Goal: Information Seeking & Learning: Find specific fact

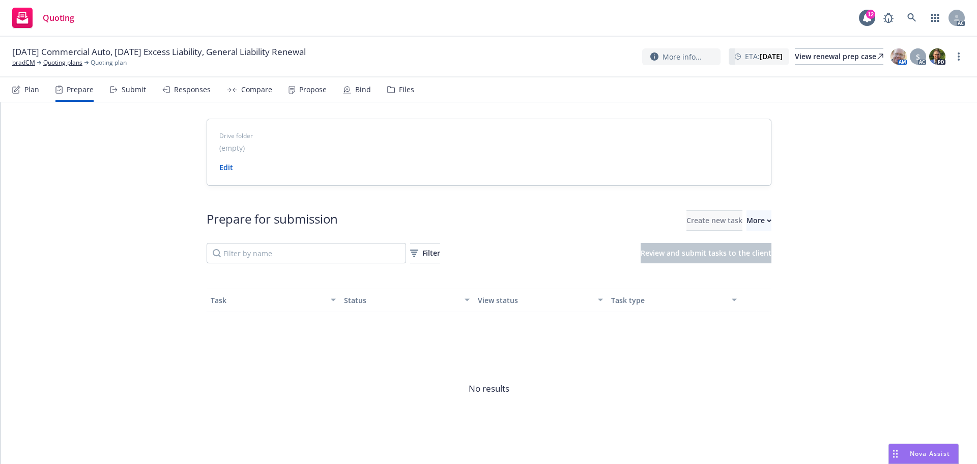
click at [39, 60] on div "bradCM" at bounding box center [26, 62] width 29 height 9
click at [29, 61] on link "bradCM" at bounding box center [23, 62] width 23 height 9
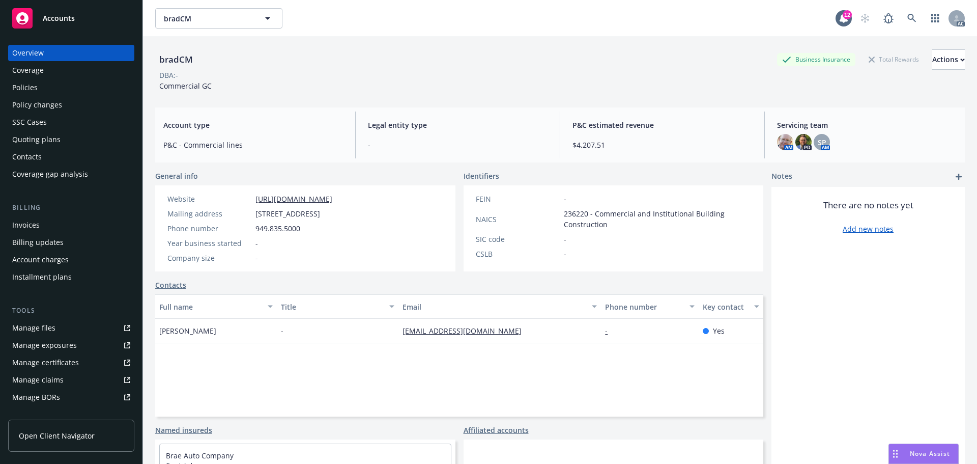
click at [34, 91] on div "Policies" at bounding box center [24, 87] width 25 height 16
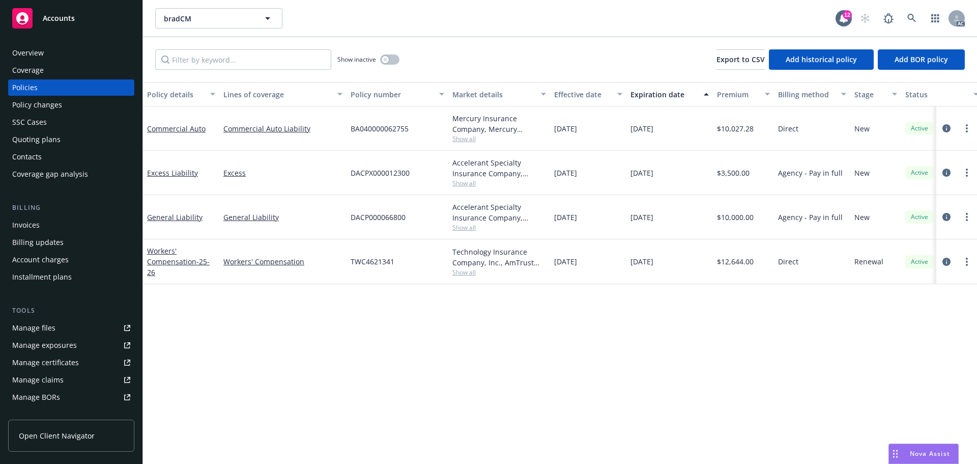
click at [42, 334] on div "Manage files" at bounding box center [33, 328] width 43 height 16
click at [36, 136] on div "Quoting plans" at bounding box center [36, 139] width 48 height 16
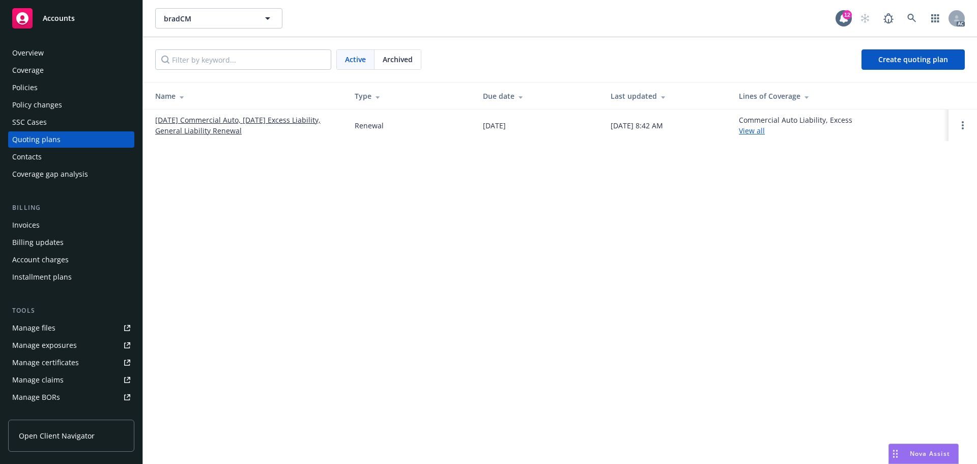
click at [235, 116] on link "10/21/25 Commercial Auto, 10/29/25 Excess Liability, General Liability Renewal" at bounding box center [246, 125] width 183 height 21
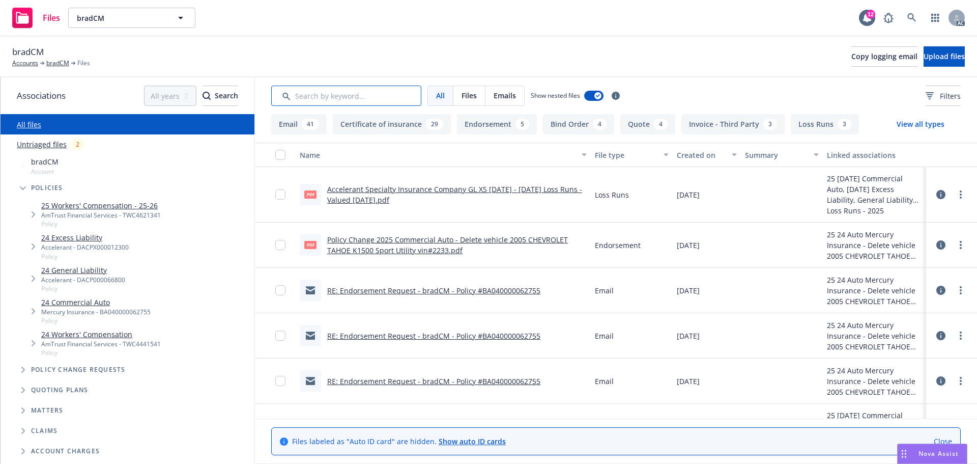
click at [307, 92] on input "Search by keyword..." at bounding box center [346, 95] width 150 height 20
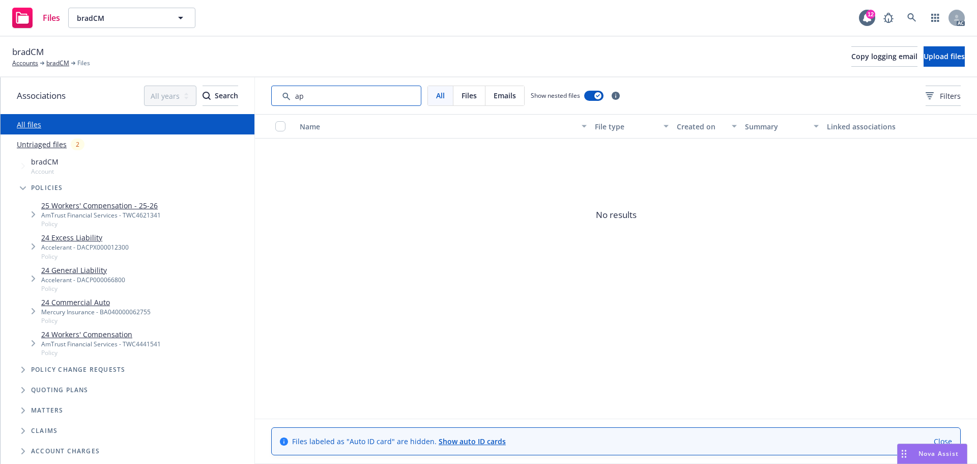
type input "app"
drag, startPoint x: 350, startPoint y: 96, endPoint x: 285, endPoint y: 103, distance: 65.1
click at [285, 103] on input "Search by keyword..." at bounding box center [346, 95] width 150 height 20
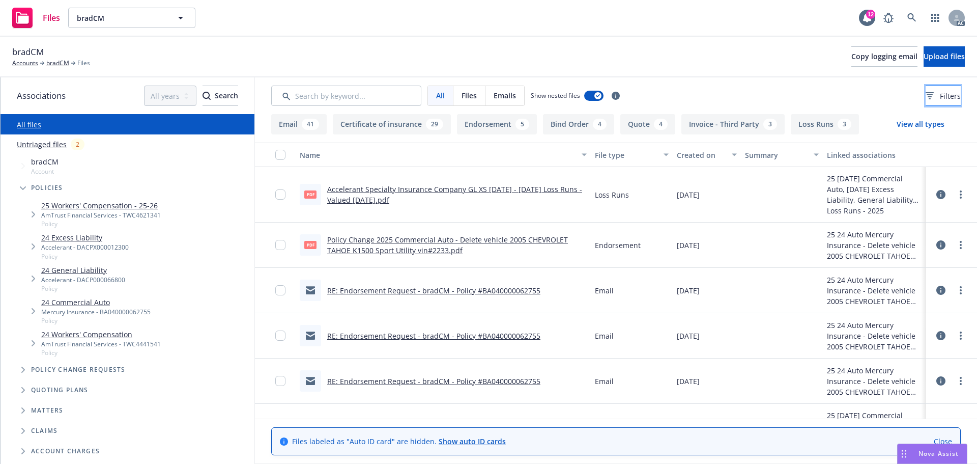
click at [926, 97] on button "Filters" at bounding box center [943, 95] width 35 height 20
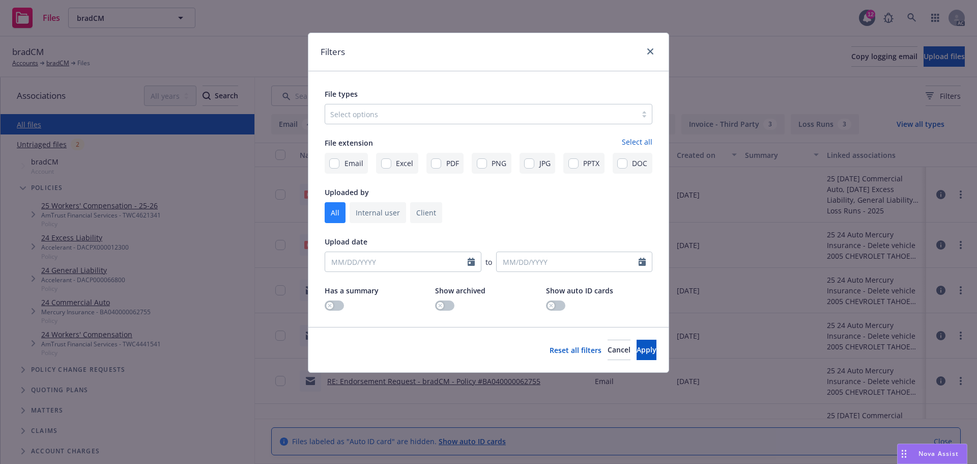
click at [518, 115] on div at bounding box center [480, 114] width 301 height 12
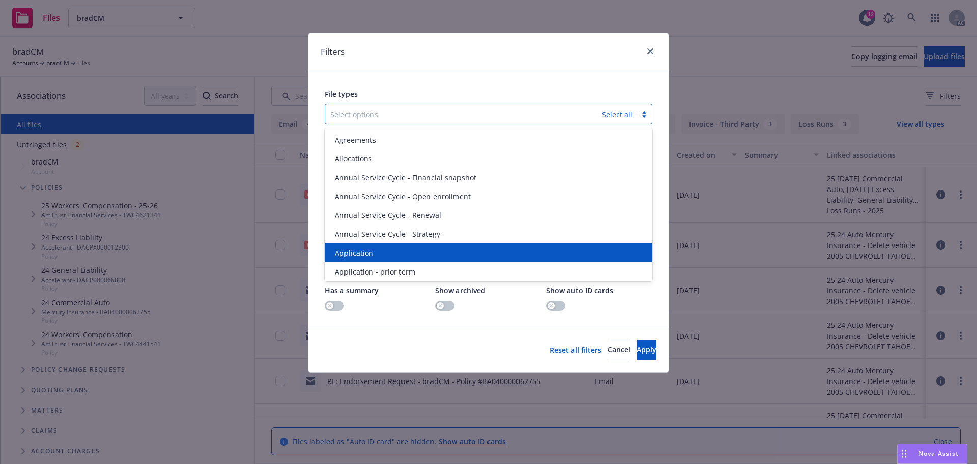
click at [384, 253] on div "Application" at bounding box center [489, 252] width 316 height 11
click at [384, 253] on span "Application - prior term" at bounding box center [375, 252] width 80 height 11
click at [384, 253] on span "Application - signed" at bounding box center [369, 252] width 68 height 11
click at [384, 253] on span "Application - unsigned" at bounding box center [373, 252] width 77 height 11
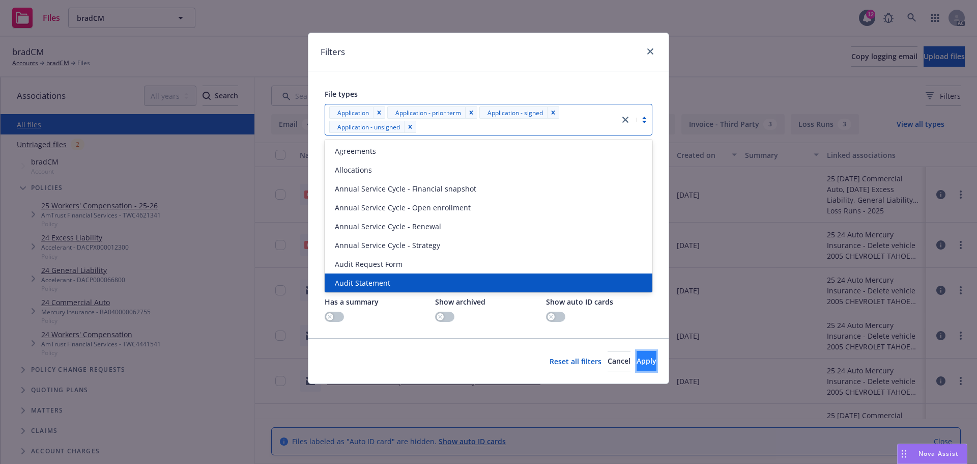
click at [637, 365] on span "Apply" at bounding box center [647, 361] width 20 height 10
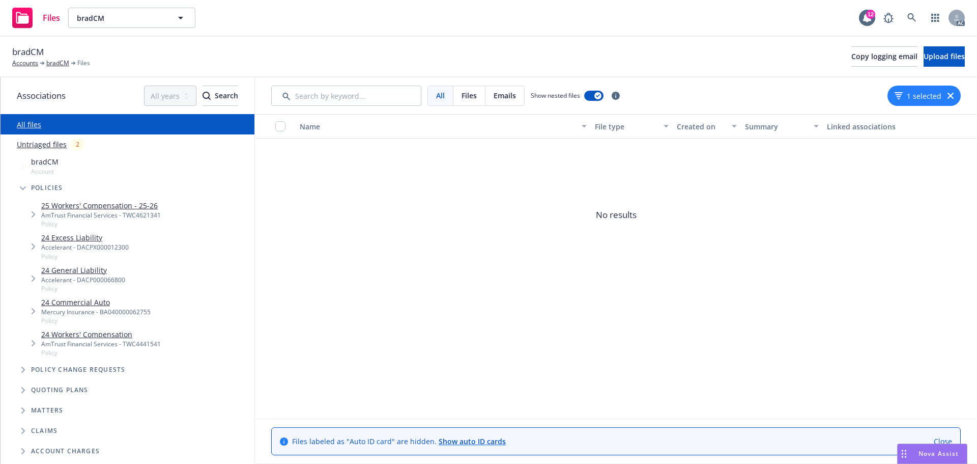
click at [948, 95] on icon "button" at bounding box center [951, 96] width 6 height 6
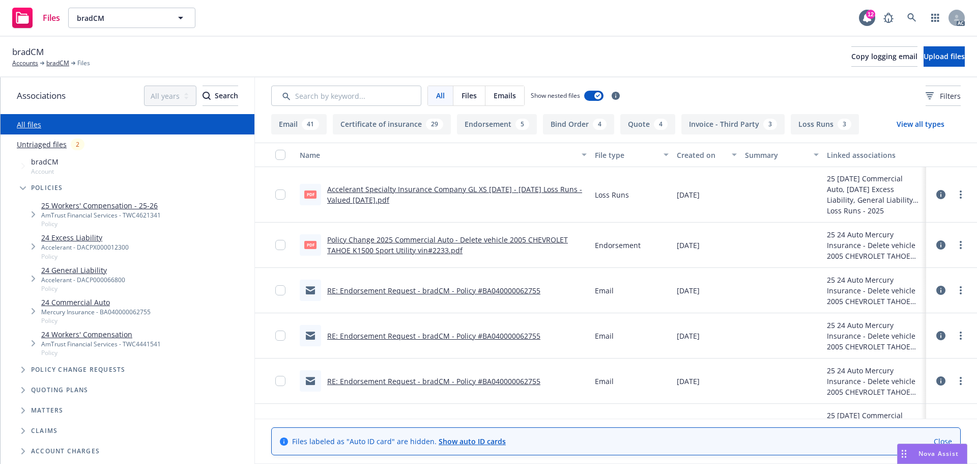
click at [87, 263] on div "24 General Liability Accelerant - DACP000066800 Policy" at bounding box center [138, 279] width 234 height 32
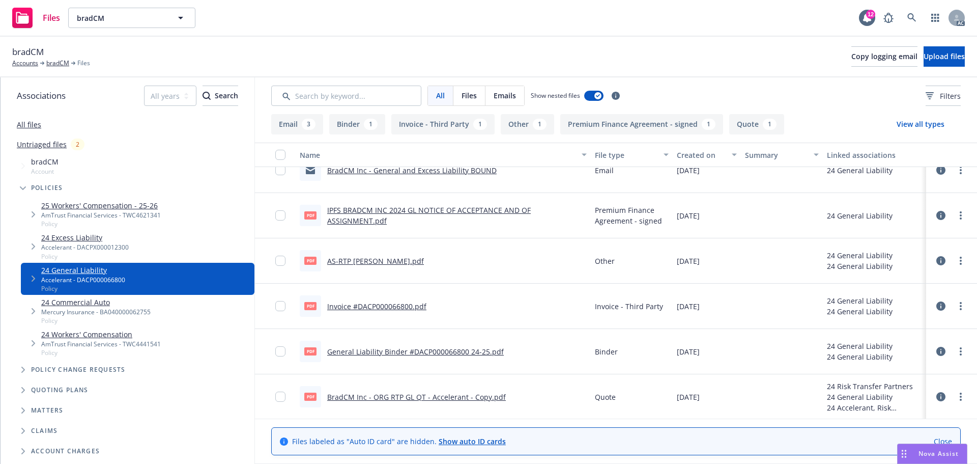
scroll to position [110, 0]
click at [392, 352] on link "General Liability Binder #DACP000066800 24-25.pdf" at bounding box center [415, 351] width 177 height 10
click at [89, 244] on div "Accelerant - DACPX000012300" at bounding box center [85, 247] width 88 height 9
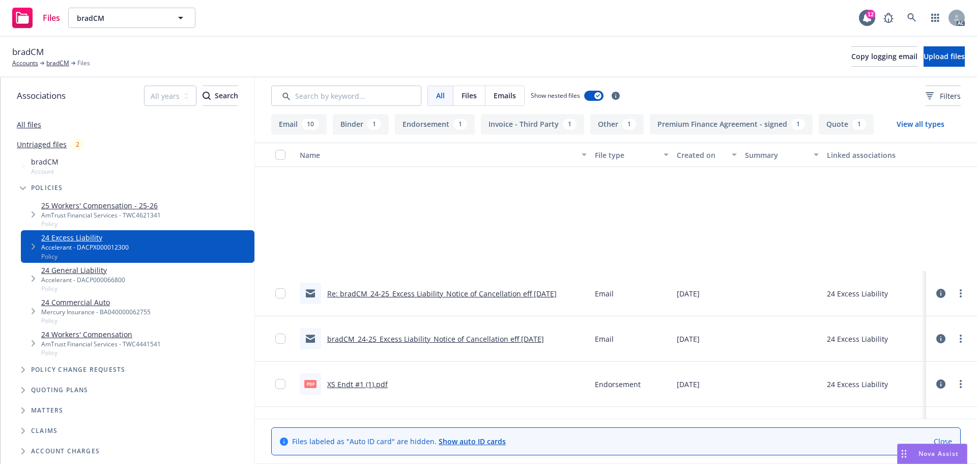
scroll to position [458, 0]
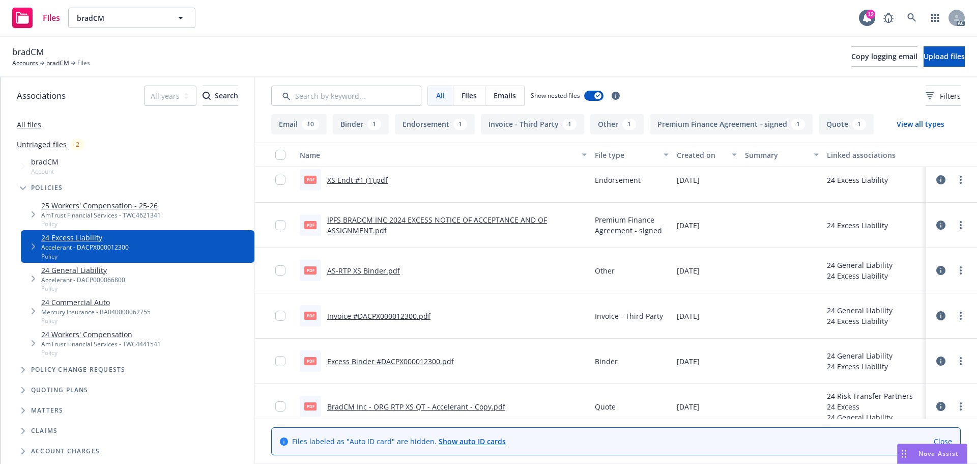
click at [47, 128] on div "All files" at bounding box center [128, 124] width 254 height 20
click at [35, 124] on link "All files" at bounding box center [29, 125] width 24 height 10
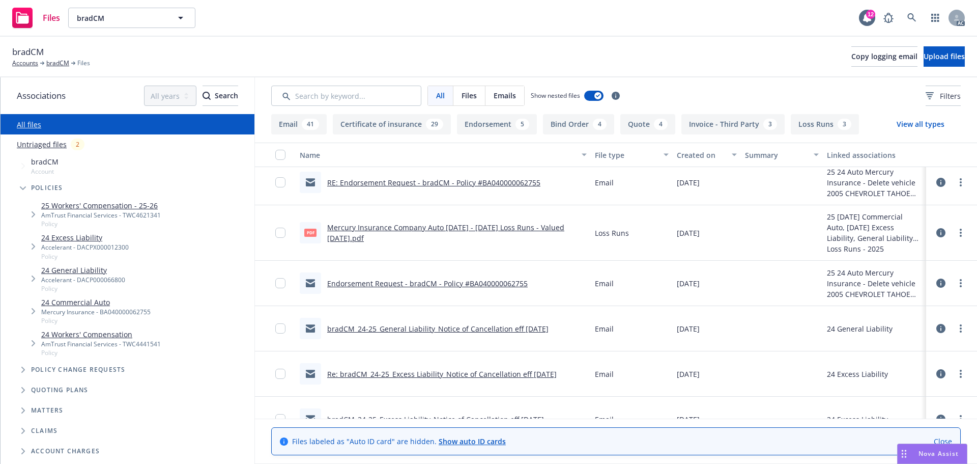
scroll to position [168, 0]
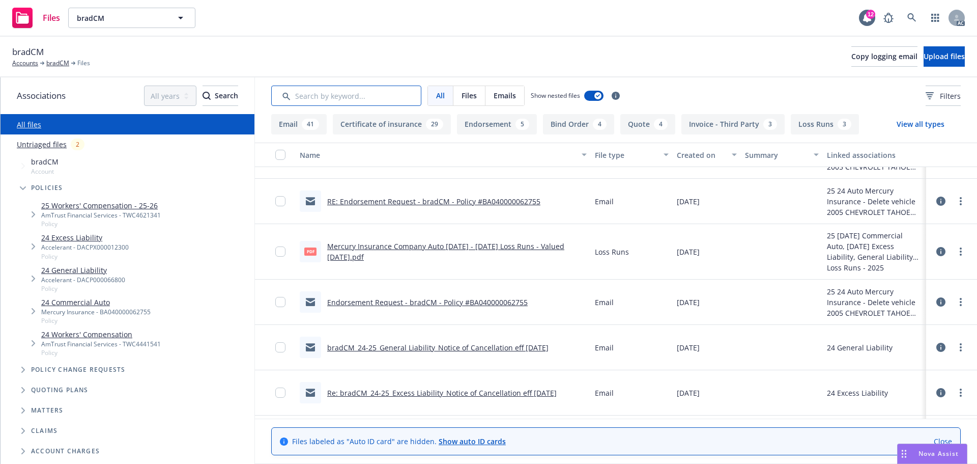
click at [336, 93] on input "Search by keyword..." at bounding box center [346, 95] width 150 height 20
type input "app"
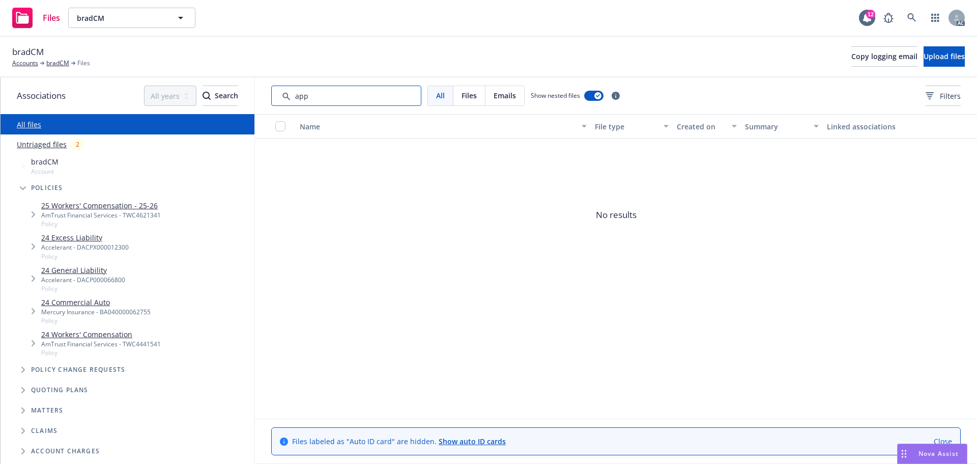
drag, startPoint x: 329, startPoint y: 99, endPoint x: 247, endPoint y: 98, distance: 81.4
click at [247, 98] on div "Associations All years 2027 2026 2025 2024 2023 2022 2021 2020 2019 2018 2017 2…" at bounding box center [489, 270] width 977 height 386
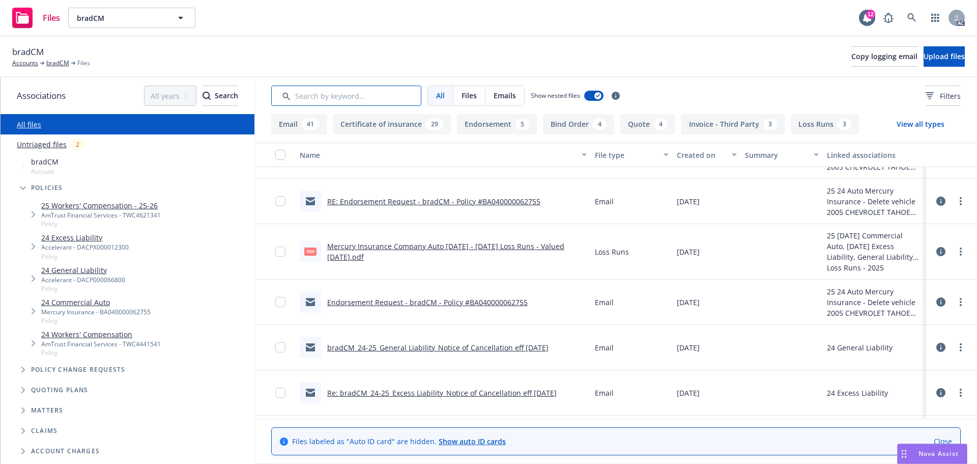
click at [354, 102] on input "Search by keyword..." at bounding box center [346, 95] width 150 height 20
click at [954, 99] on button "Filters" at bounding box center [943, 95] width 35 height 20
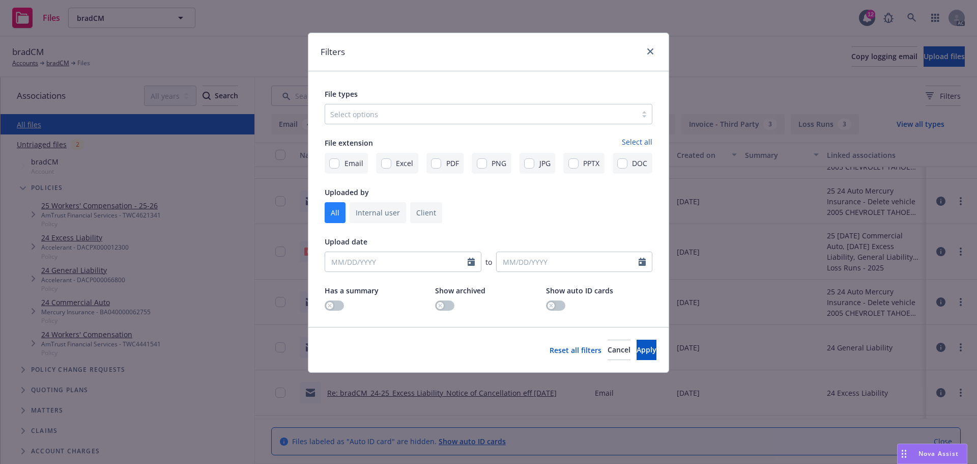
click at [526, 121] on div "Select options" at bounding box center [480, 114] width 311 height 16
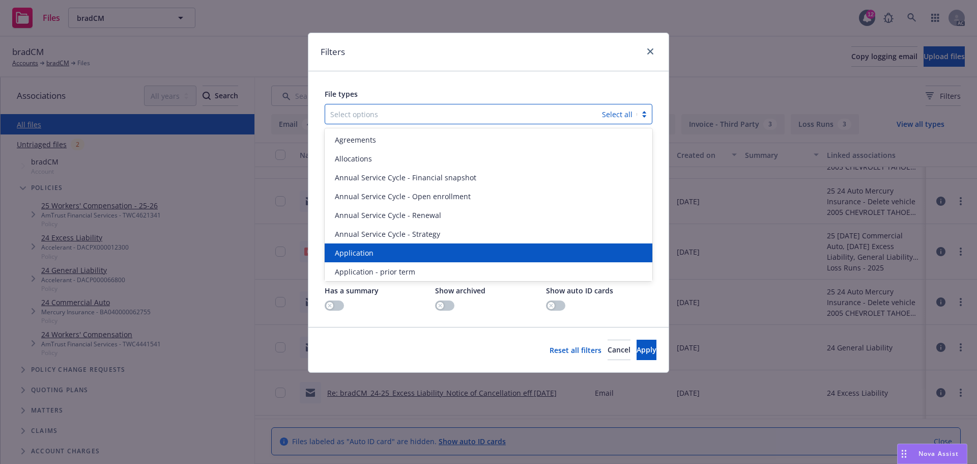
click at [374, 250] on div "Application" at bounding box center [489, 252] width 316 height 11
click at [374, 250] on span "Application - prior term" at bounding box center [375, 252] width 80 height 11
click at [374, 250] on span "Application - signed" at bounding box center [369, 252] width 68 height 11
click at [374, 250] on span "Application - unsigned" at bounding box center [373, 252] width 77 height 11
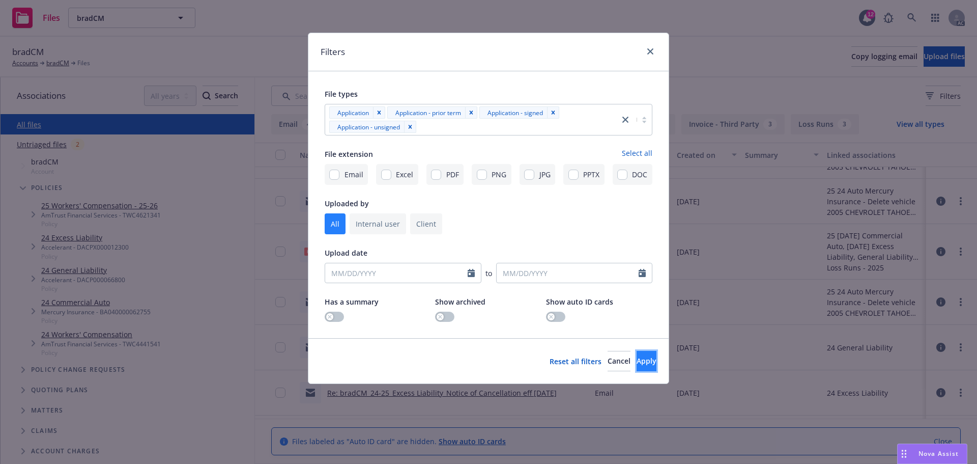
click at [637, 357] on span "Apply" at bounding box center [647, 361] width 20 height 10
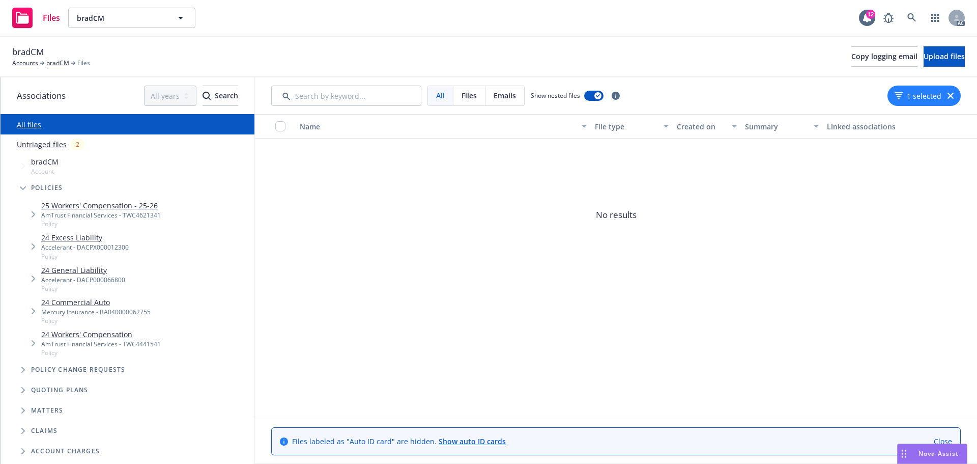
click at [952, 94] on icon "button" at bounding box center [951, 96] width 6 height 6
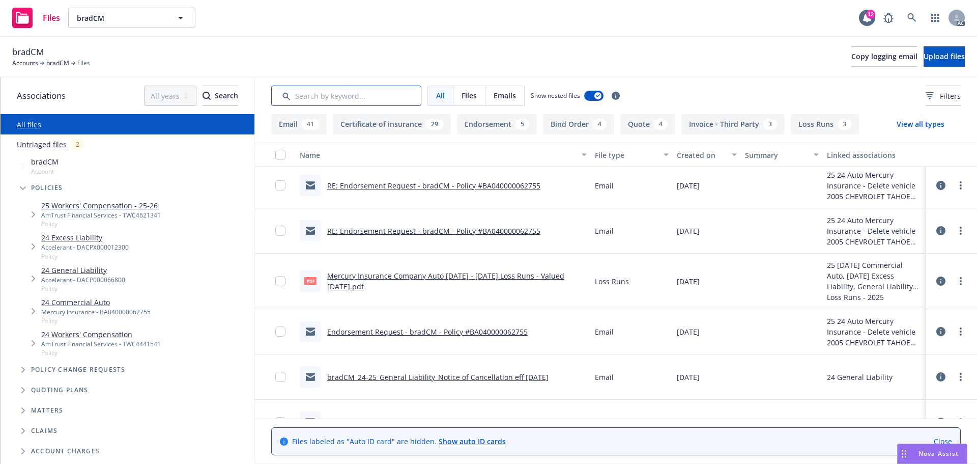
scroll to position [166, 0]
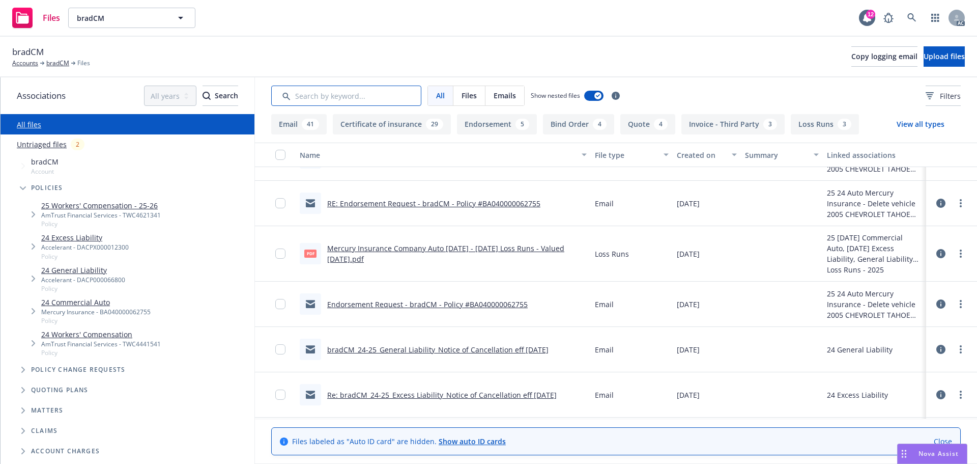
click at [400, 101] on input "Search by keyword..." at bounding box center [346, 95] width 150 height 20
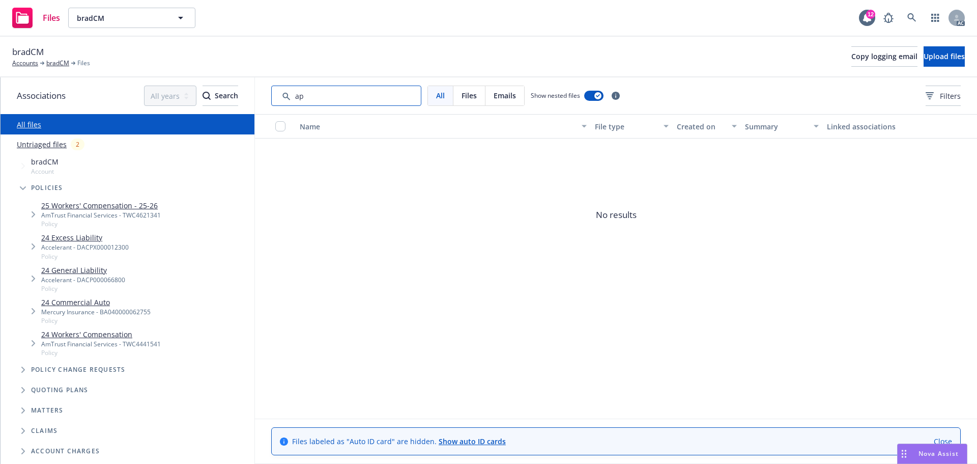
type input "app"
drag, startPoint x: 312, startPoint y: 102, endPoint x: 189, endPoint y: 102, distance: 123.2
click at [189, 102] on div "Associations All years 2027 2026 2025 2024 2023 2022 2021 2020 2019 2018 2017 2…" at bounding box center [489, 270] width 977 height 386
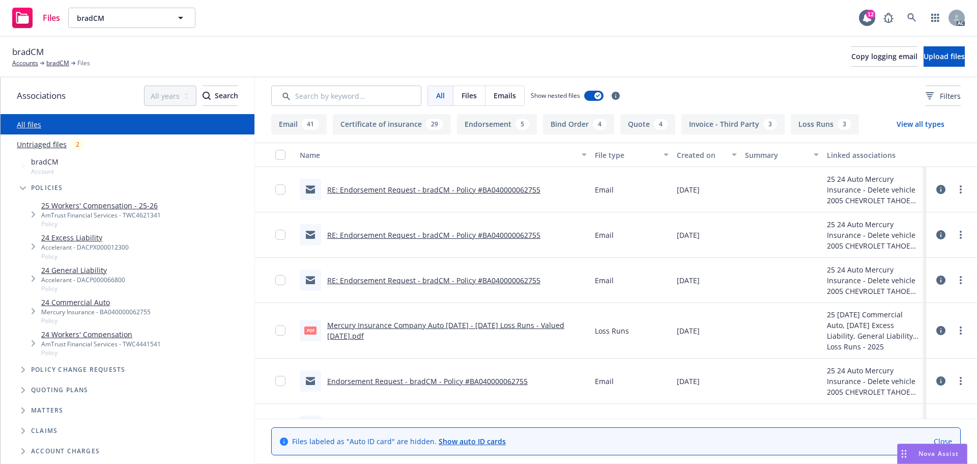
click at [711, 66] on div "bradCM Accounts bradCM Files Copy logging email Upload files" at bounding box center [488, 56] width 953 height 22
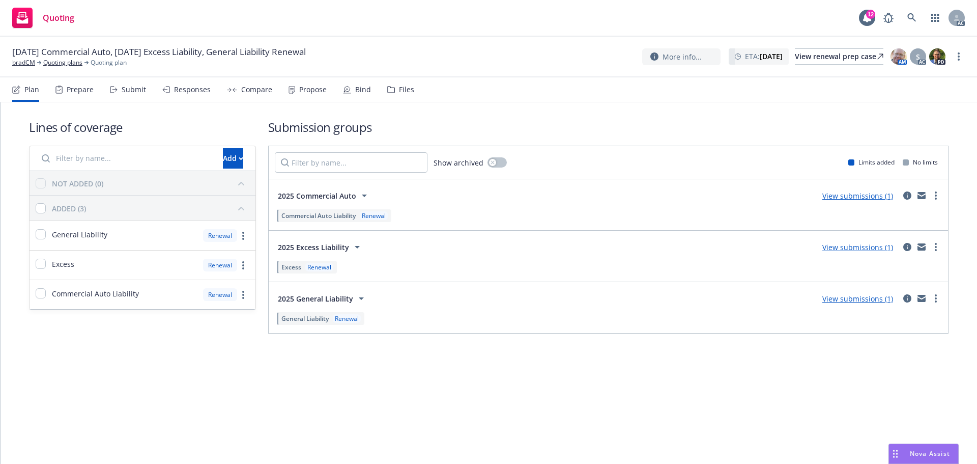
click at [399, 88] on div "Files" at bounding box center [406, 89] width 15 height 8
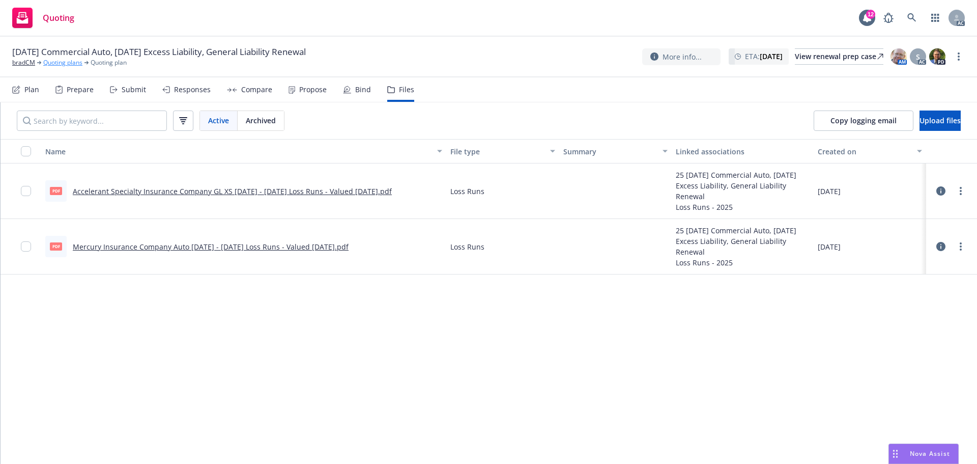
click at [53, 62] on link "Quoting plans" at bounding box center [62, 62] width 39 height 9
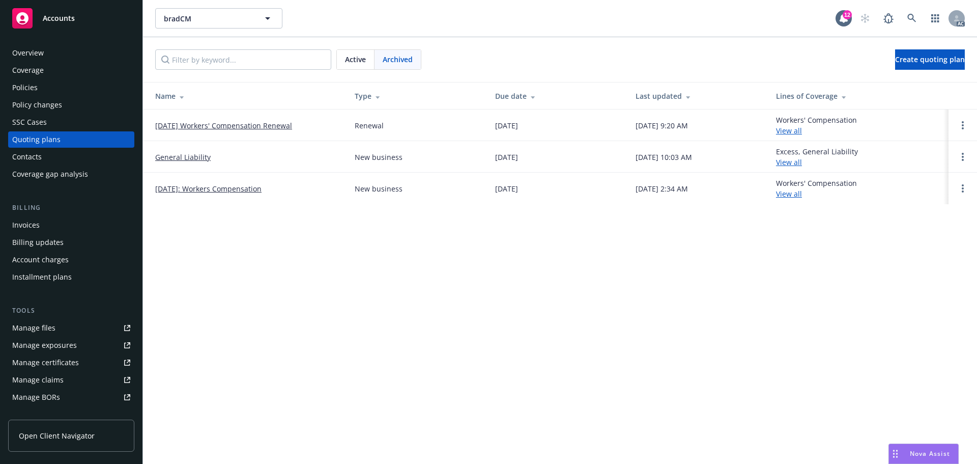
click at [186, 155] on link "General Liability" at bounding box center [182, 157] width 55 height 11
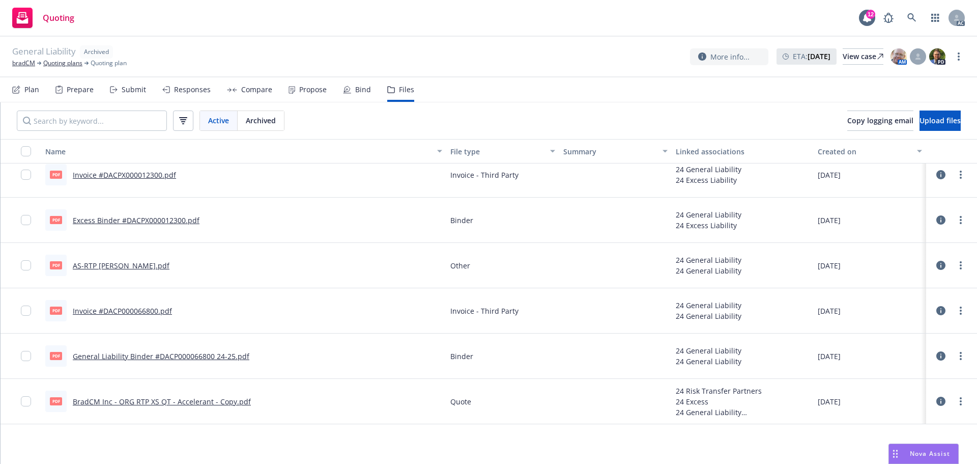
scroll to position [133, 0]
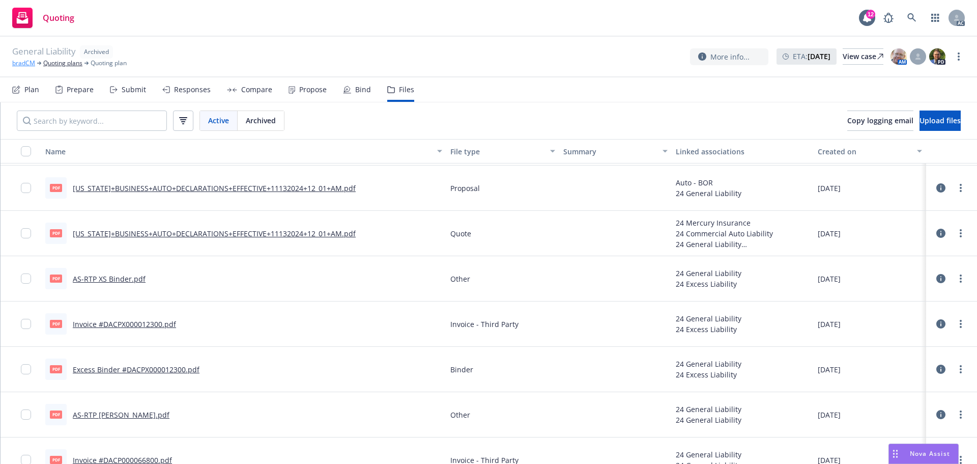
click at [29, 65] on link "bradCM" at bounding box center [23, 63] width 23 height 9
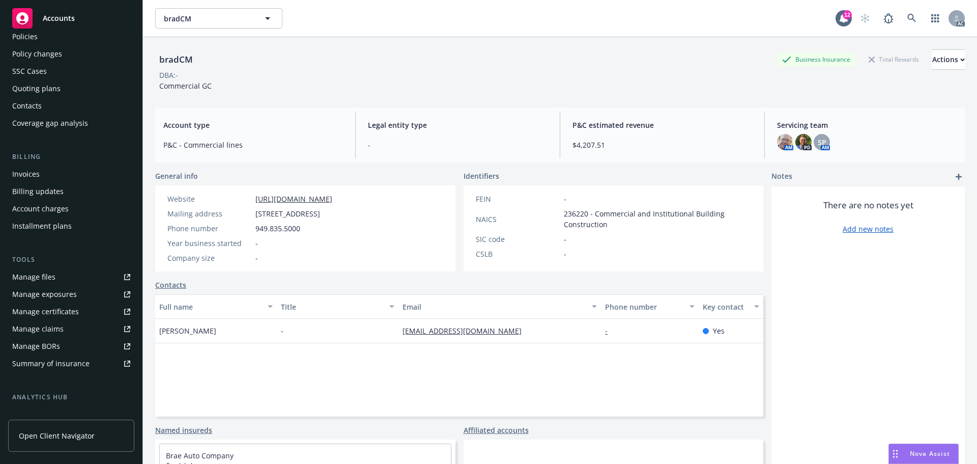
scroll to position [182, 0]
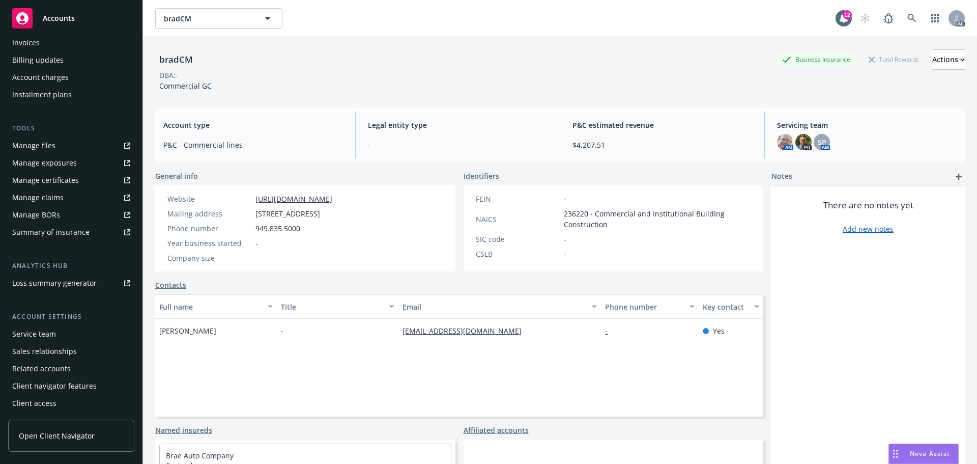
click at [31, 339] on div "Service team" at bounding box center [34, 334] width 44 height 16
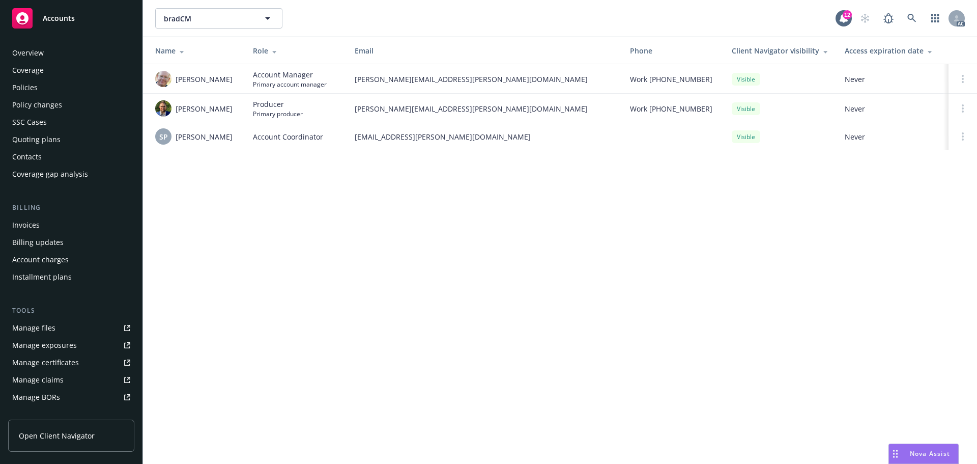
click at [29, 47] on div "Overview" at bounding box center [28, 53] width 32 height 16
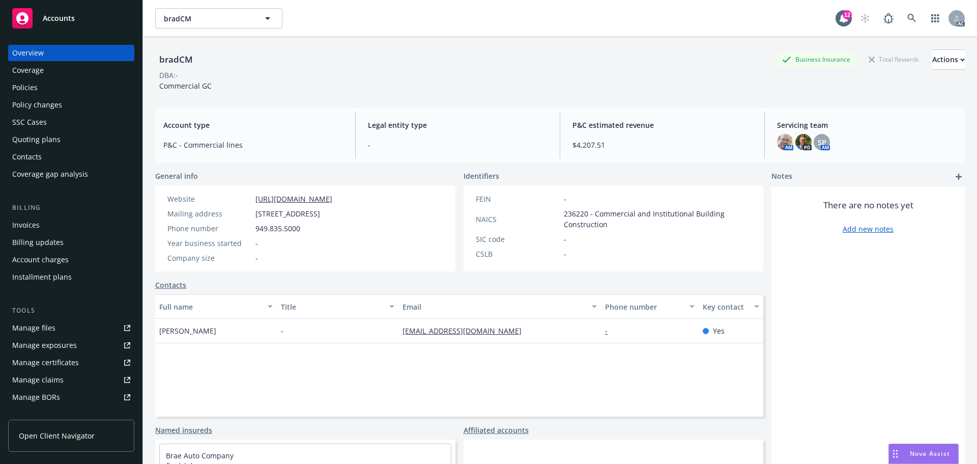
click at [50, 82] on div "Policies" at bounding box center [71, 87] width 118 height 16
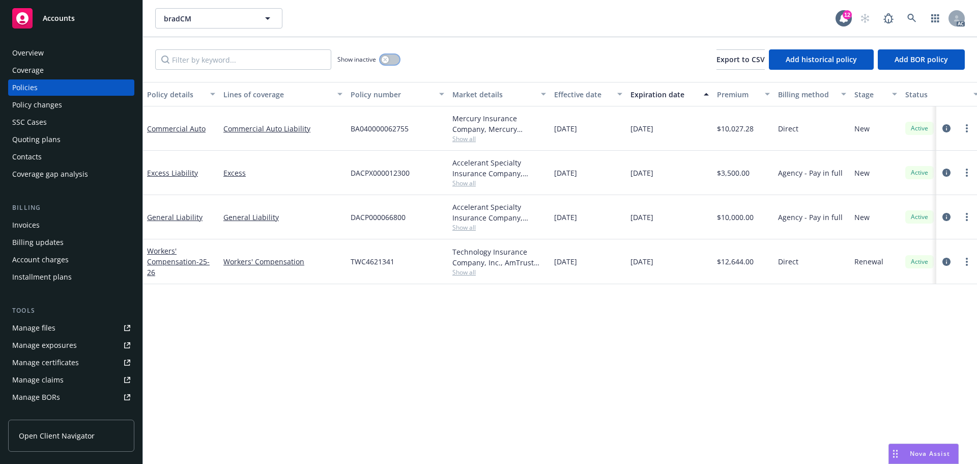
click at [388, 56] on button "button" at bounding box center [389, 59] width 19 height 10
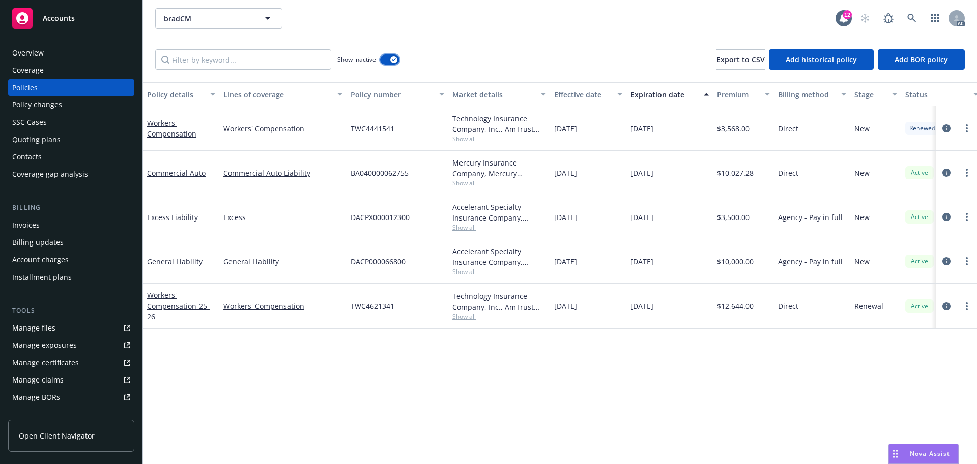
click at [388, 56] on button "button" at bounding box center [389, 59] width 19 height 10
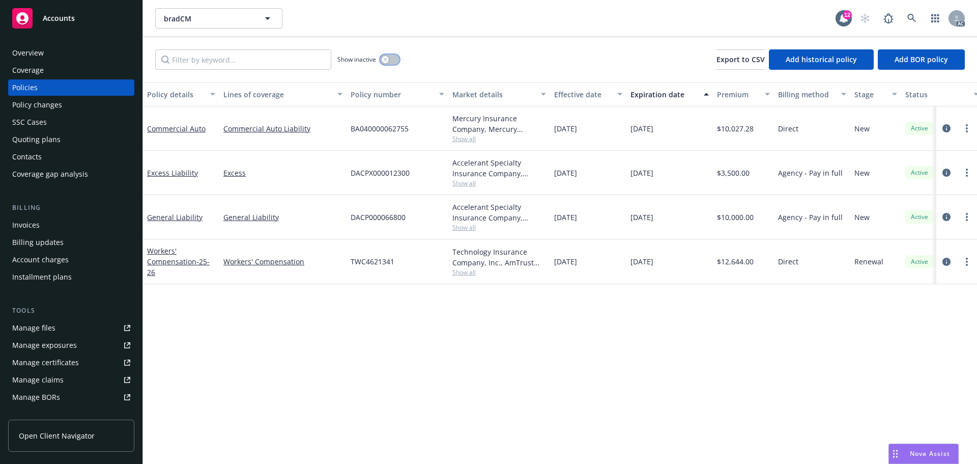
click at [388, 56] on button "button" at bounding box center [389, 59] width 19 height 10
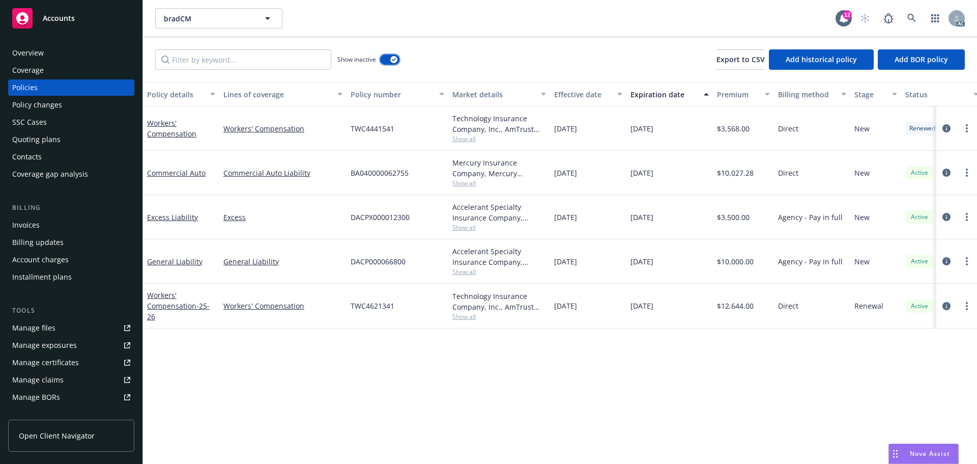
click at [388, 56] on button "button" at bounding box center [389, 59] width 19 height 10
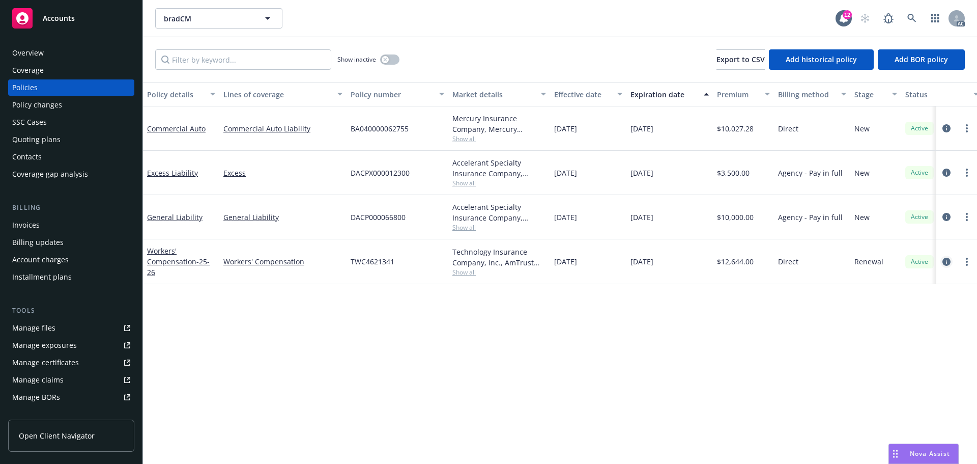
click at [951, 261] on link "circleInformation" at bounding box center [946, 261] width 12 height 12
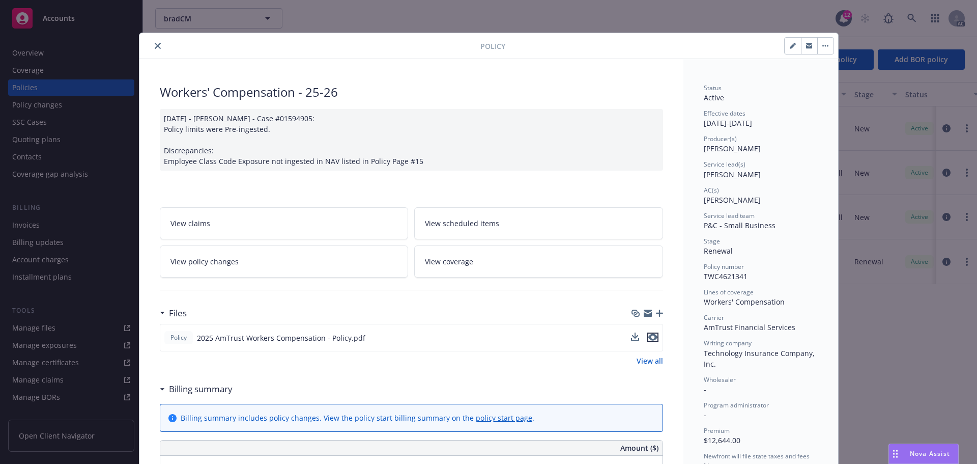
click at [650, 336] on icon "preview file" at bounding box center [652, 336] width 9 height 7
click at [157, 45] on button "close" at bounding box center [158, 46] width 12 height 12
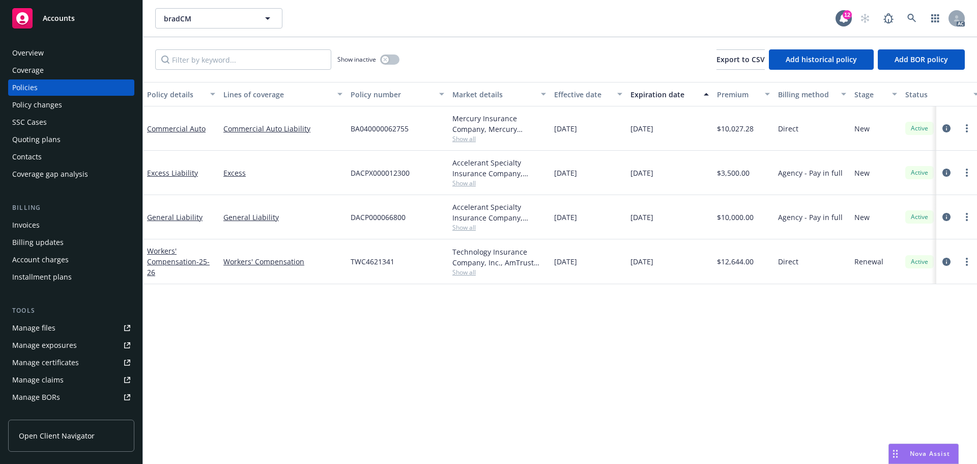
click at [29, 54] on div "Overview" at bounding box center [28, 53] width 32 height 16
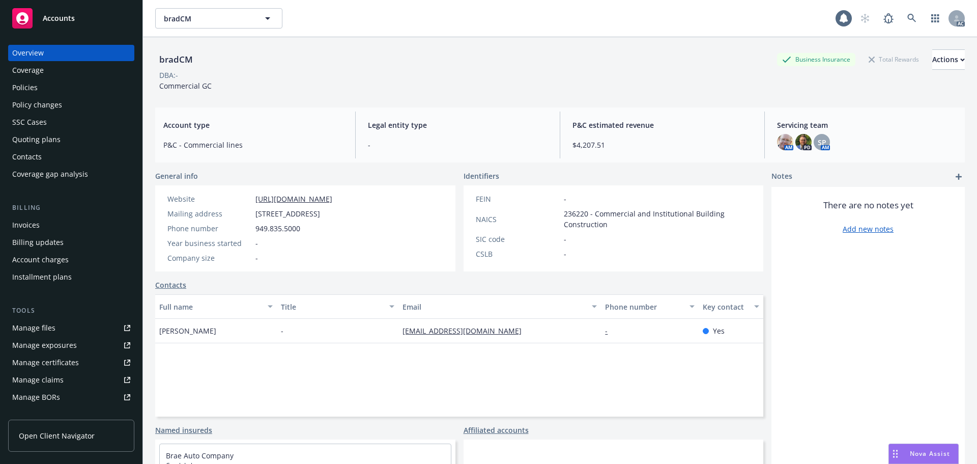
drag, startPoint x: 229, startPoint y: 327, endPoint x: 840, endPoint y: 398, distance: 614.8
click at [150, 334] on div "bradCM Business Insurance Total Rewards Actions DBA: - Commercial GC Account ty…" at bounding box center [560, 269] width 834 height 464
copy span "Valerie Hanich"
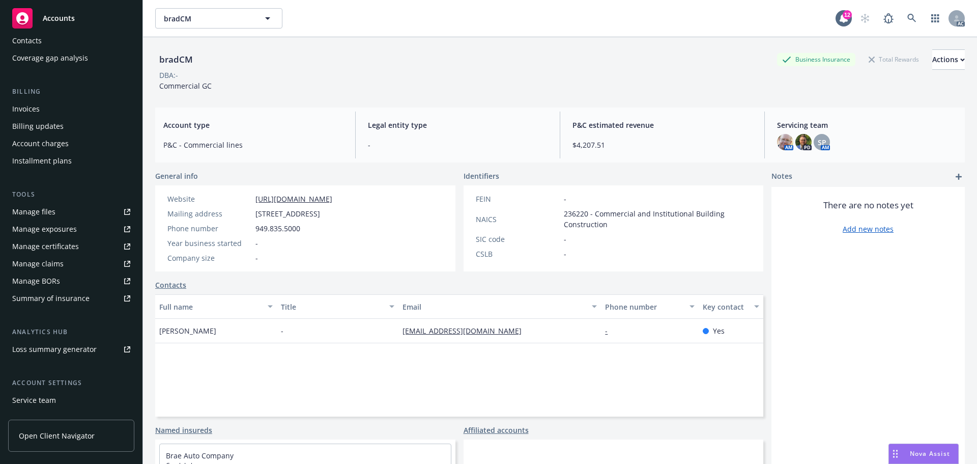
scroll to position [182, 0]
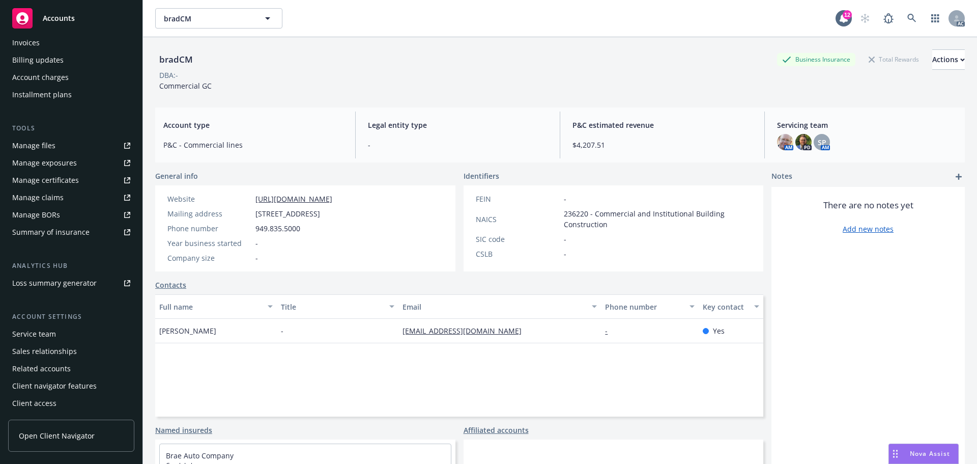
drag, startPoint x: 53, startPoint y: 336, endPoint x: 59, endPoint y: 331, distance: 8.3
click at [53, 336] on div "Service team" at bounding box center [34, 334] width 44 height 16
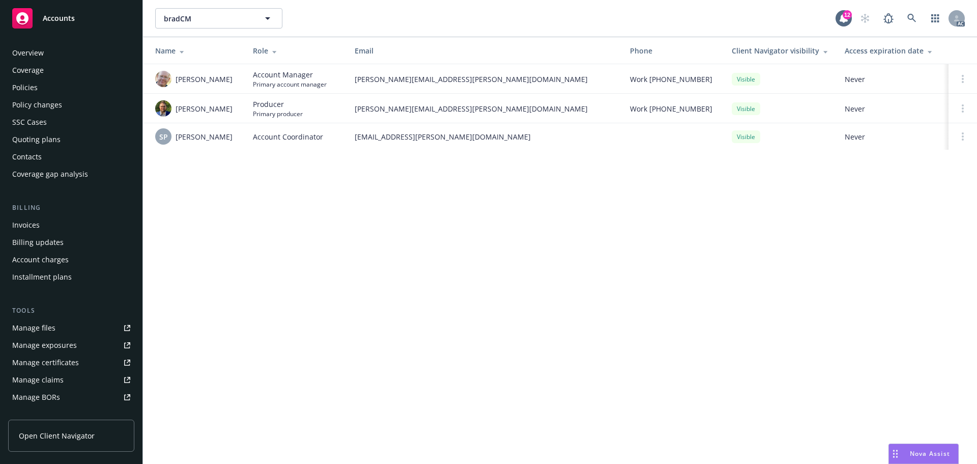
click at [18, 51] on div "Overview" at bounding box center [28, 53] width 32 height 16
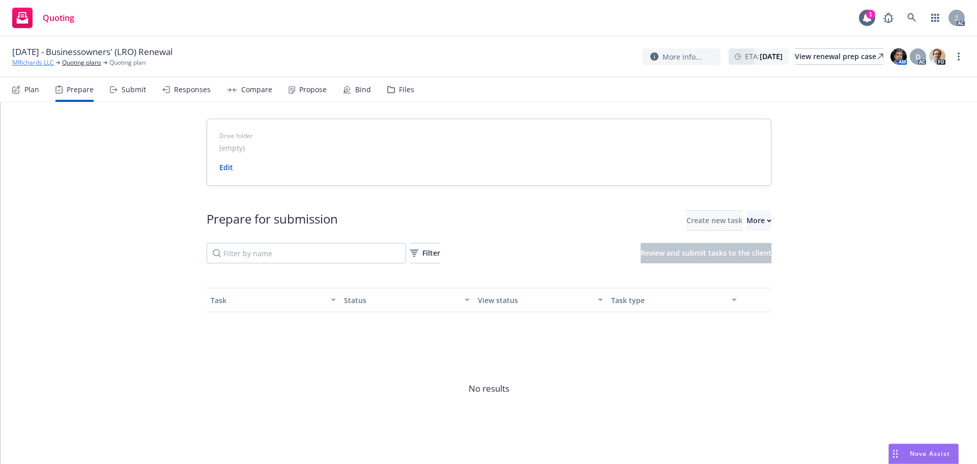
click at [41, 61] on link "MRichards LLC" at bounding box center [33, 62] width 42 height 9
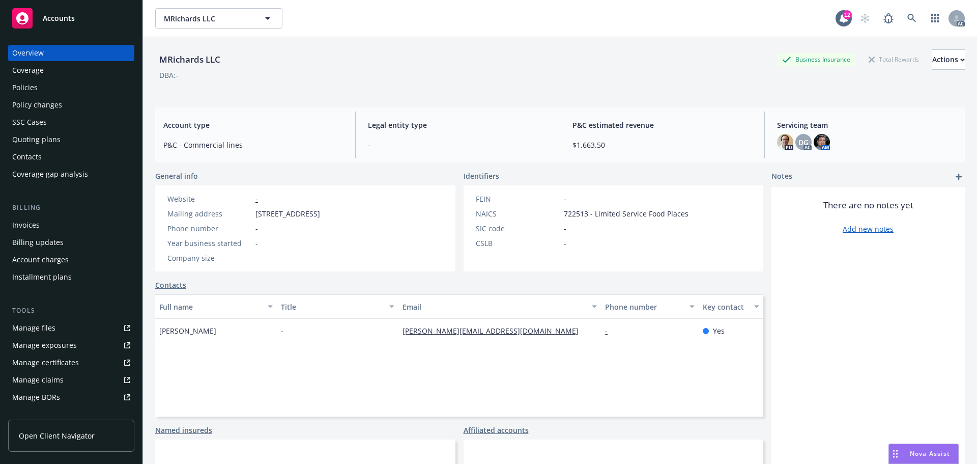
click at [59, 91] on div "Policies" at bounding box center [71, 87] width 118 height 16
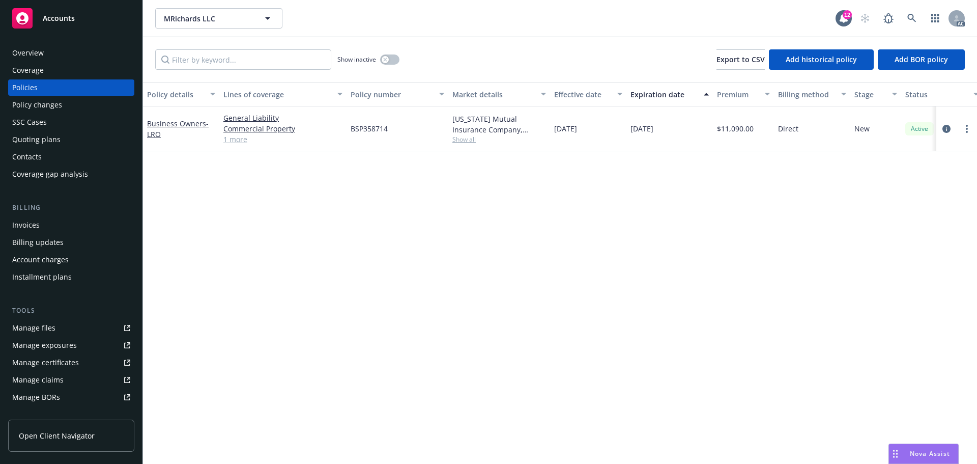
click at [228, 141] on link "1 more" at bounding box center [282, 139] width 119 height 11
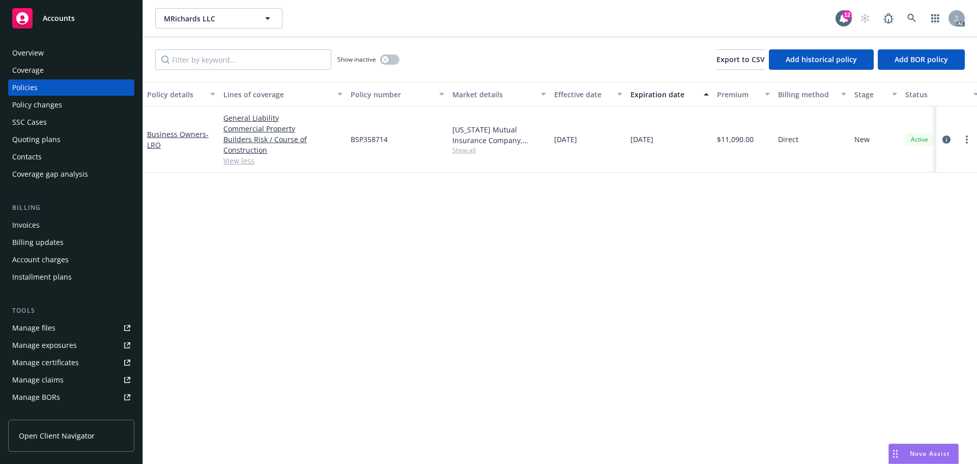
click at [39, 52] on div "Overview" at bounding box center [28, 53] width 32 height 16
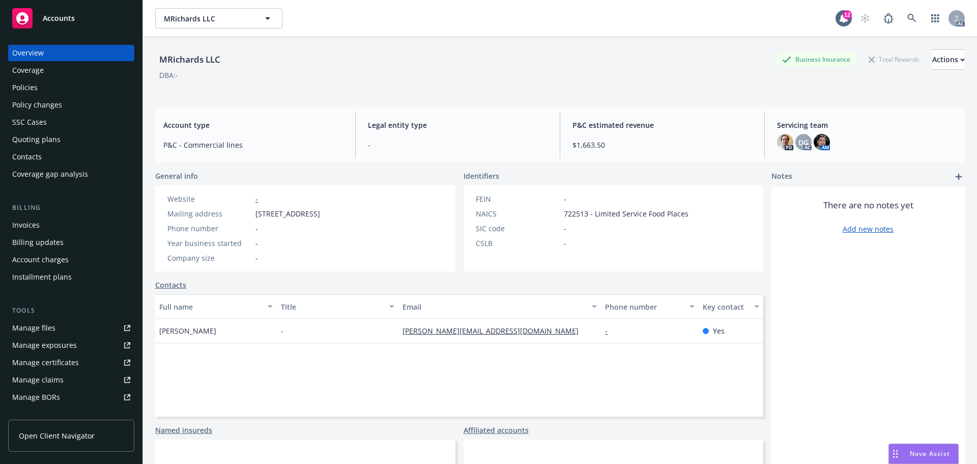
click at [33, 88] on div "Policies" at bounding box center [24, 87] width 25 height 16
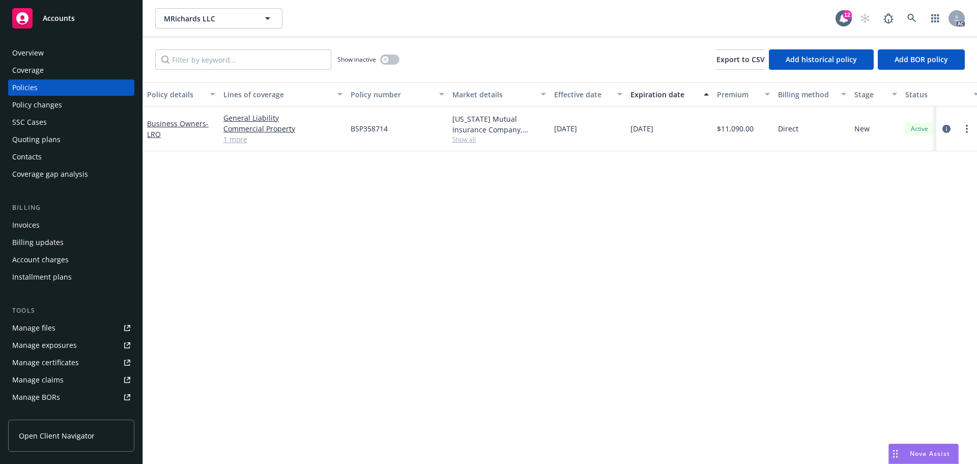
click at [222, 135] on div "General Liability Commercial Property Builders Risk / Course of Construction 1 …" at bounding box center [282, 128] width 127 height 45
click at [232, 138] on link "1 more" at bounding box center [282, 139] width 119 height 11
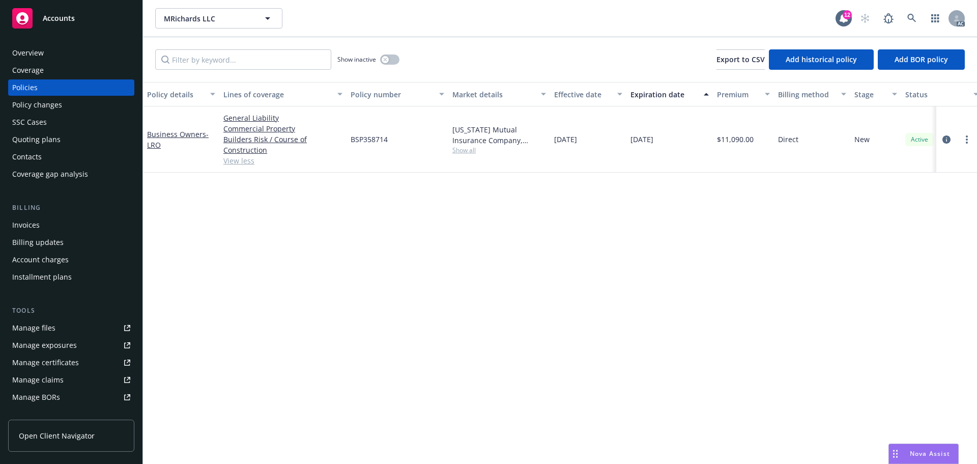
click at [32, 53] on div "Overview" at bounding box center [28, 53] width 32 height 16
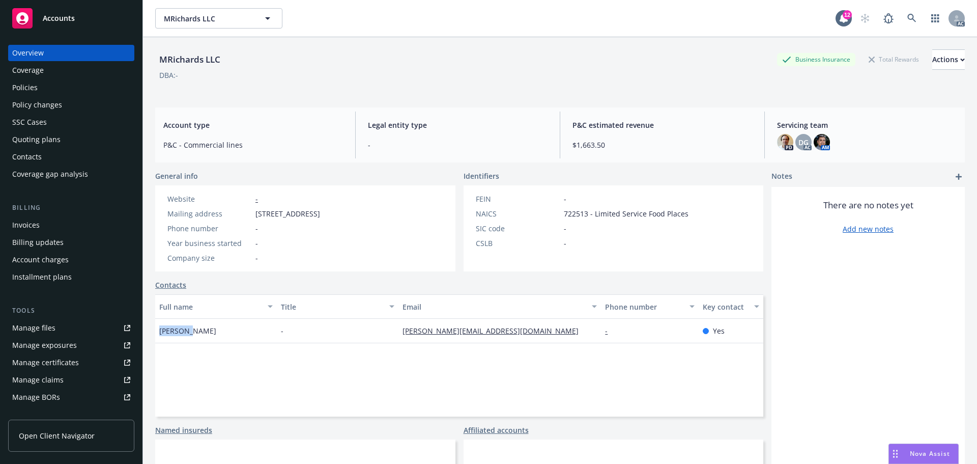
drag, startPoint x: 186, startPoint y: 334, endPoint x: 159, endPoint y: 332, distance: 27.6
click at [159, 332] on div "Michael Richards" at bounding box center [216, 331] width 122 height 24
copy span "Michael"
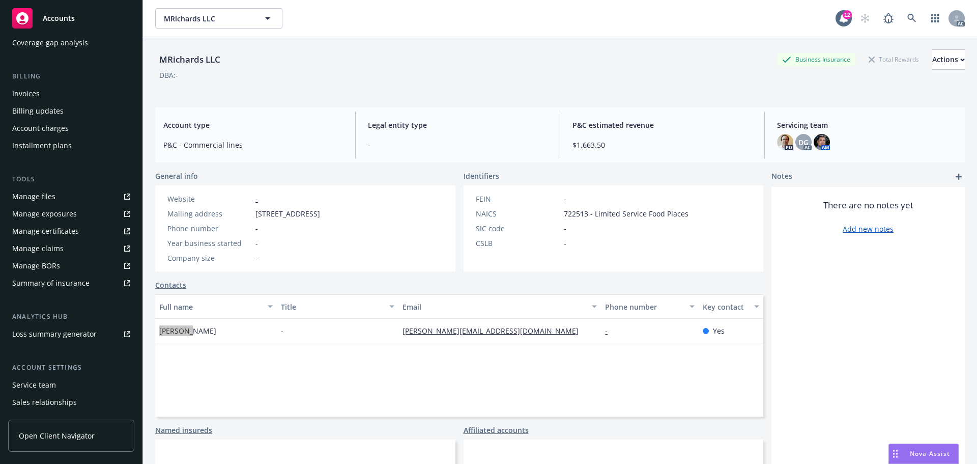
scroll to position [182, 0]
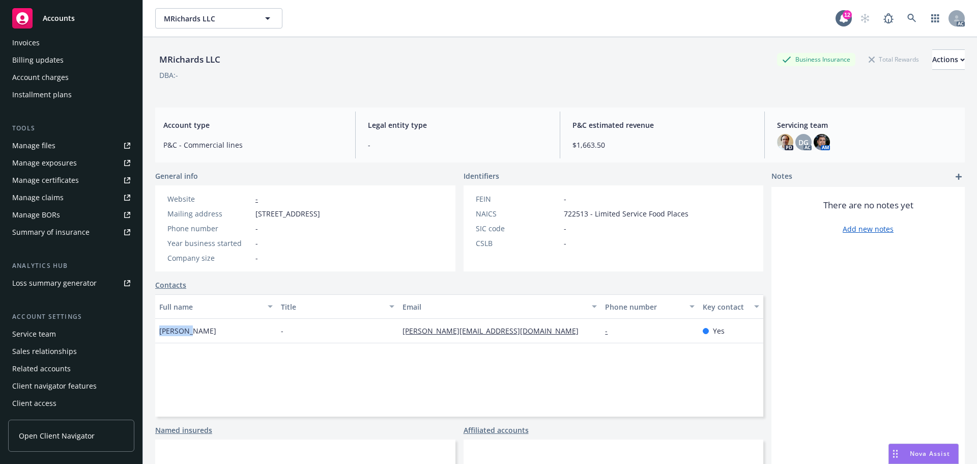
click at [53, 330] on div "Service team" at bounding box center [34, 334] width 44 height 16
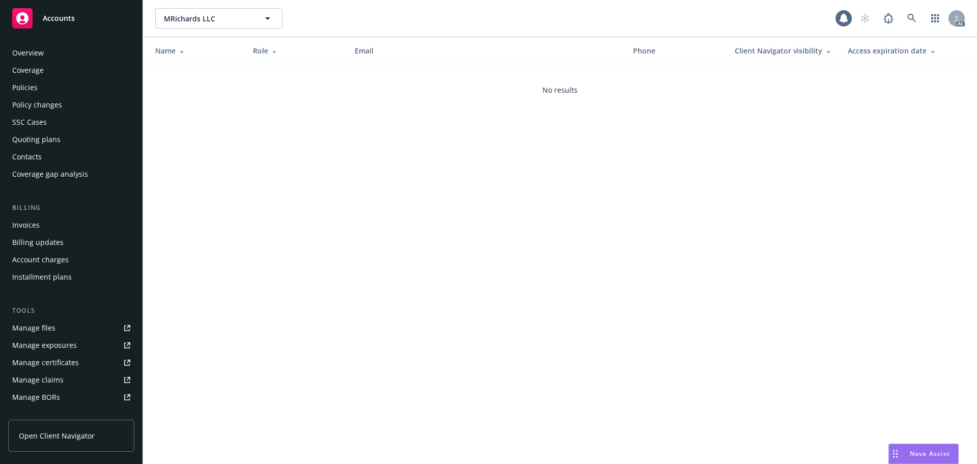
scroll to position [182, 0]
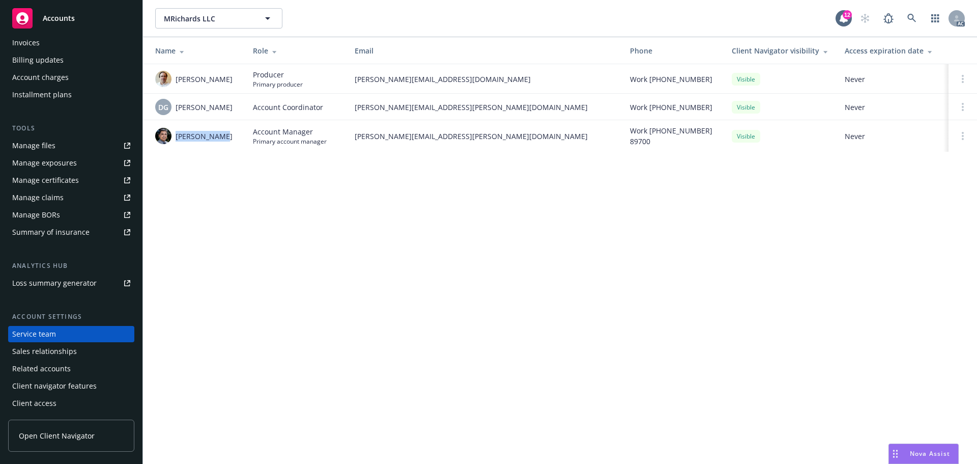
drag, startPoint x: 234, startPoint y: 136, endPoint x: 178, endPoint y: 138, distance: 56.5
click at [178, 138] on td "Marlowe Milo" at bounding box center [194, 136] width 102 height 32
copy span "Marlowe Milo"
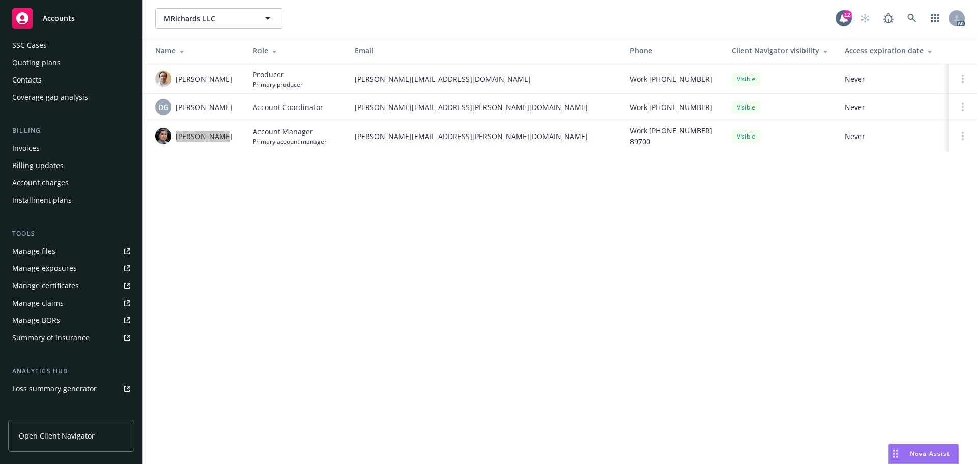
scroll to position [0, 0]
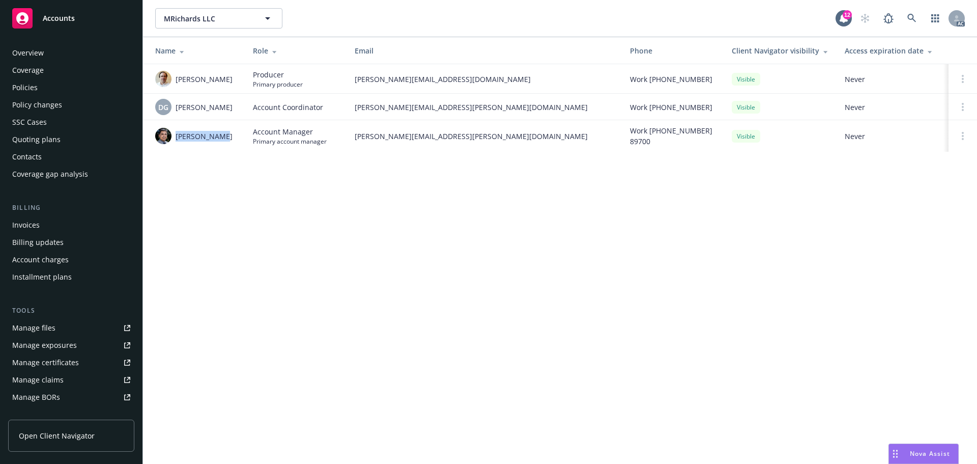
click at [60, 93] on div "Policies" at bounding box center [71, 87] width 118 height 16
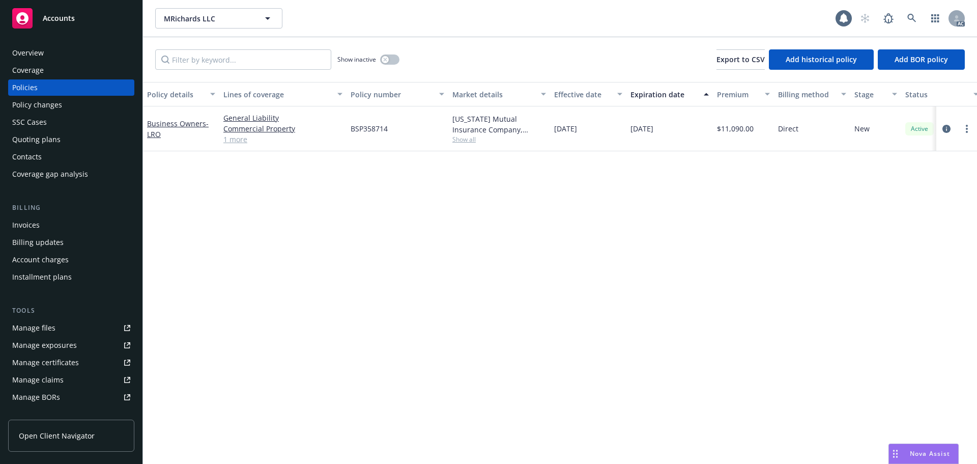
click at [248, 146] on div "General Liability Commercial Property Builders Risk / Course of Construction 1 …" at bounding box center [282, 128] width 127 height 45
click at [237, 141] on link "1 more" at bounding box center [282, 139] width 119 height 11
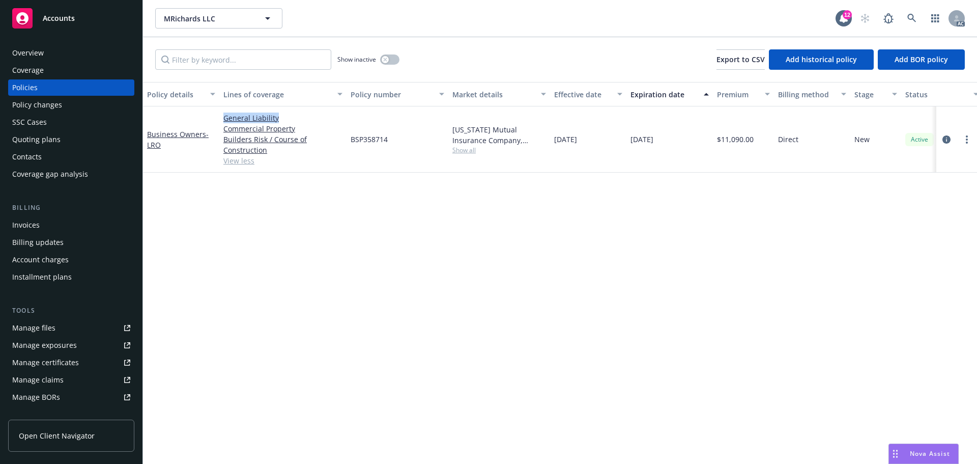
drag, startPoint x: 295, startPoint y: 113, endPoint x: 221, endPoint y: 116, distance: 73.3
click at [221, 116] on div "General Liability Commercial Property Builders Risk / Course of Construction Vi…" at bounding box center [282, 139] width 127 height 66
copy link "General Liability"
drag, startPoint x: 306, startPoint y: 123, endPoint x: 221, endPoint y: 126, distance: 84.5
click at [221, 126] on div "General Liability Commercial Property Builders Risk / Course of Construction Vi…" at bounding box center [282, 139] width 127 height 66
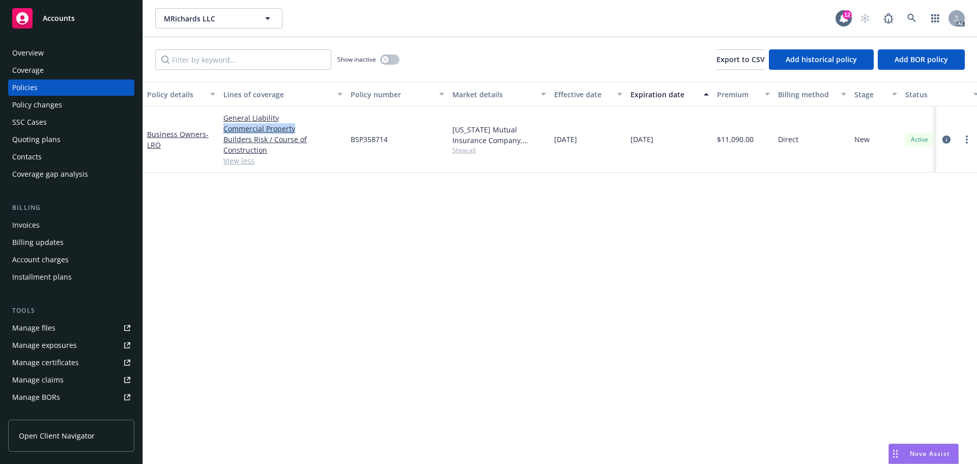
copy link "Commercial Property"
click at [946, 141] on icon "circleInformation" at bounding box center [946, 139] width 8 height 8
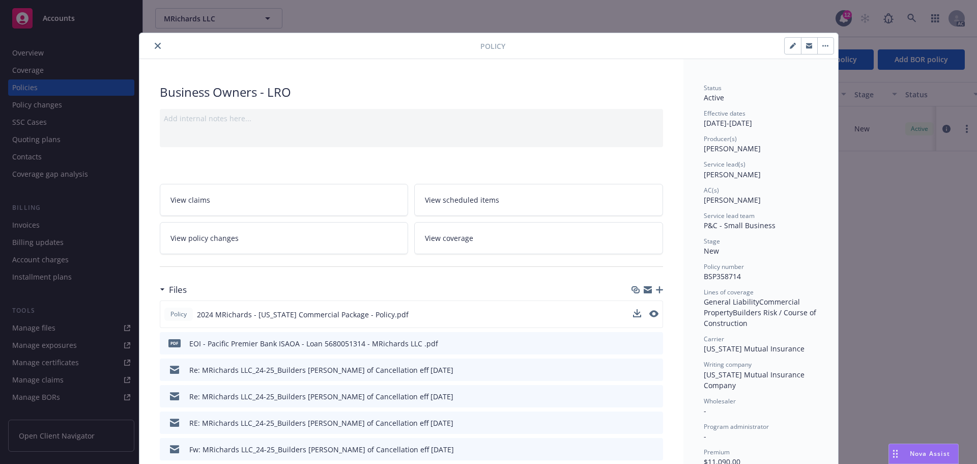
click at [654, 311] on div "Policy 2024 MRichards - Oregon Commercial Package - Policy.pdf" at bounding box center [411, 313] width 503 height 27
click at [655, 311] on div "Policy 2024 MRichards - Oregon Commercial Package - Policy.pdf" at bounding box center [411, 313] width 503 height 27
click at [650, 311] on icon "preview file" at bounding box center [652, 313] width 9 height 7
click at [155, 47] on icon "close" at bounding box center [158, 46] width 6 height 6
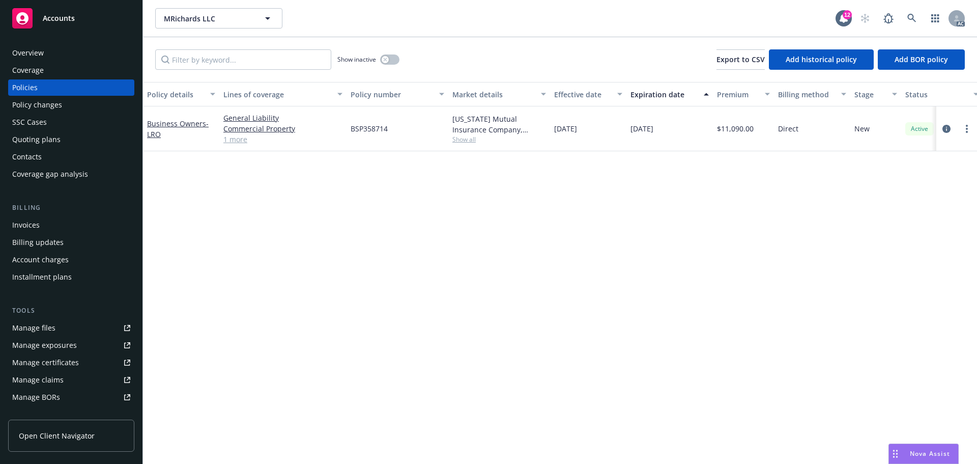
click at [16, 326] on div "Manage files" at bounding box center [33, 328] width 43 height 16
click at [462, 141] on span "Show all" at bounding box center [499, 139] width 94 height 9
click at [542, 165] on div "Writing company Oregon Mutual Insurance Company Carrier Oregon Mutual Insurance…" at bounding box center [444, 205] width 204 height 114
click at [45, 56] on div "Overview" at bounding box center [71, 53] width 118 height 16
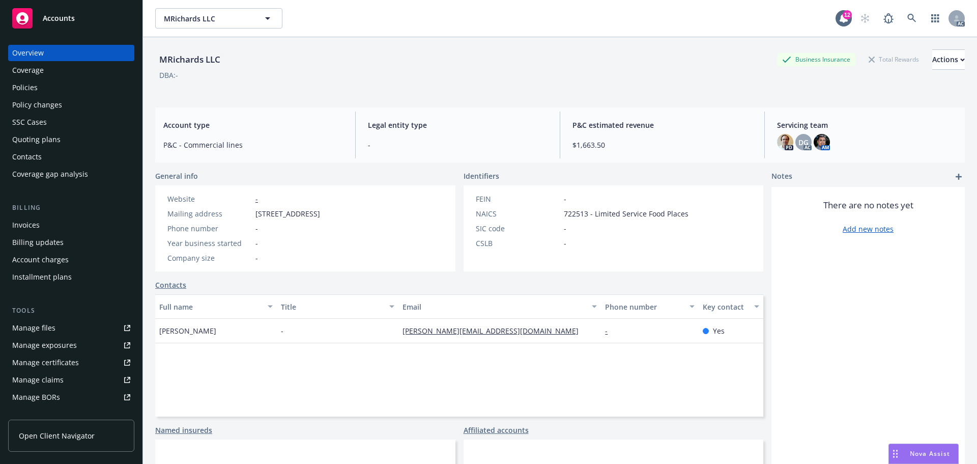
click at [587, 212] on span "722513 - Limited Service Food Places" at bounding box center [626, 213] width 125 height 11
drag, startPoint x: 583, startPoint y: 212, endPoint x: 544, endPoint y: 212, distance: 39.2
click at [544, 212] on div "NAICS 722513 - Limited Service Food Places" at bounding box center [582, 213] width 221 height 11
copy div "722513"
drag, startPoint x: 225, startPoint y: 328, endPoint x: 155, endPoint y: 332, distance: 70.3
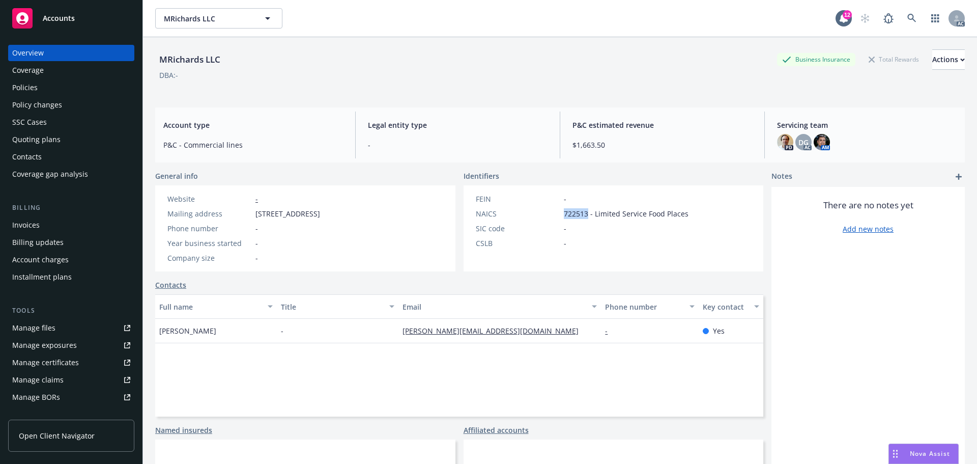
click at [155, 332] on div "Michael Richards" at bounding box center [216, 331] width 122 height 24
copy span "Michael Richards"
drag, startPoint x: 504, startPoint y: 332, endPoint x: 383, endPoint y: 335, distance: 121.1
click at [383, 335] on div "Michael Richards - mike@mrichardsllc.com - Yes" at bounding box center [459, 331] width 608 height 24
copy div "mike@mrichardsllc.com"
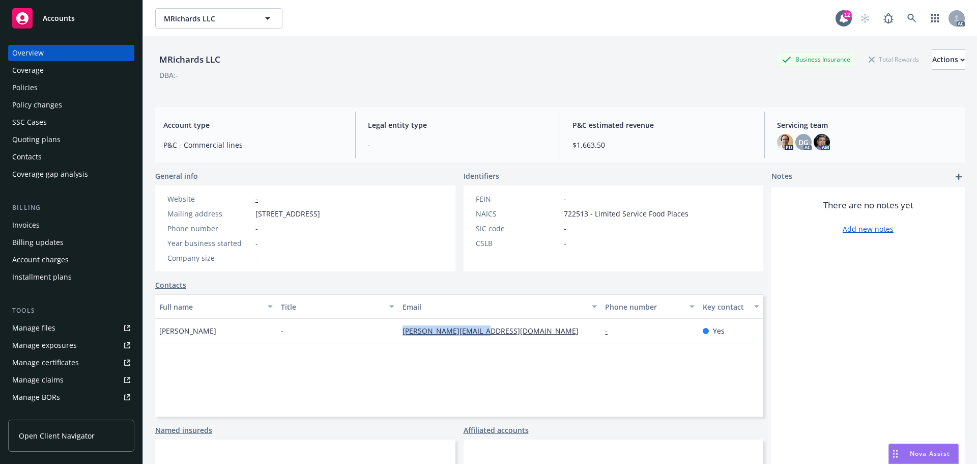
click at [42, 85] on div "Policies" at bounding box center [71, 87] width 118 height 16
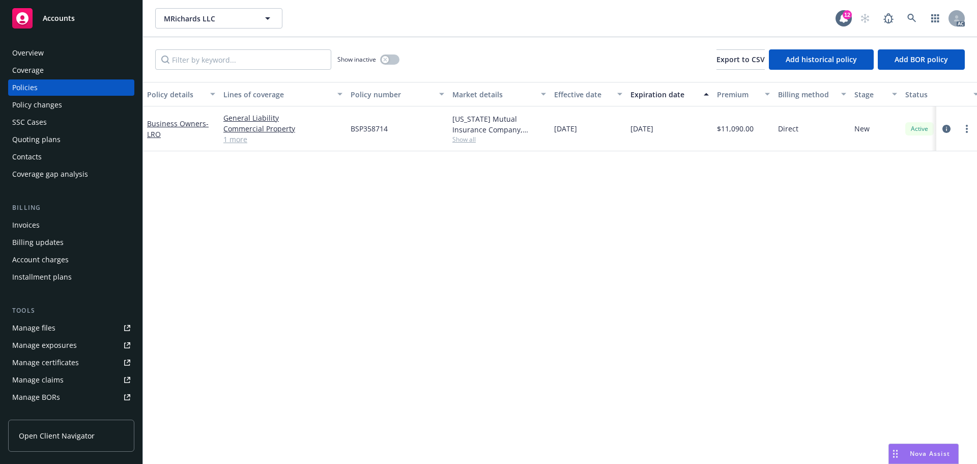
click at [384, 53] on div "Show inactive" at bounding box center [368, 59] width 62 height 20
click at [383, 54] on button "button" at bounding box center [389, 59] width 19 height 10
drag, startPoint x: 597, startPoint y: 127, endPoint x: 577, endPoint y: 133, distance: 20.6
click at [577, 133] on div "10/02/2024" at bounding box center [588, 128] width 76 height 45
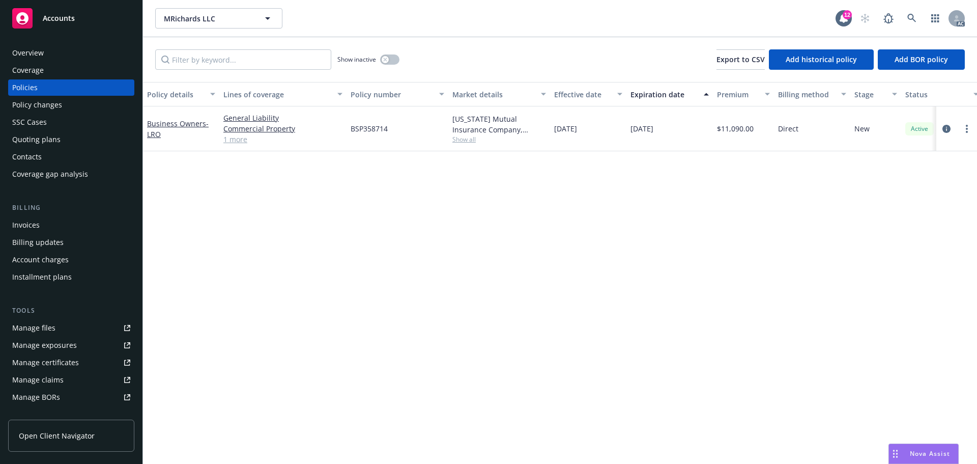
copy span "2024"
drag, startPoint x: 683, startPoint y: 134, endPoint x: 651, endPoint y: 135, distance: 32.1
click at [651, 135] on div "10/02/2025" at bounding box center [669, 128] width 87 height 45
copy span "2025"
click at [469, 141] on span "Show all" at bounding box center [499, 139] width 94 height 9
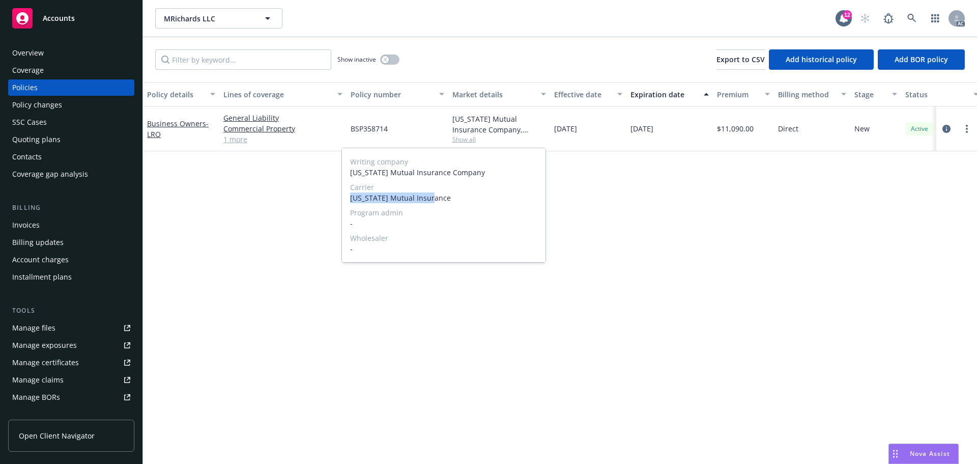
drag, startPoint x: 387, startPoint y: 198, endPoint x: 349, endPoint y: 197, distance: 38.7
click at [349, 197] on div "Writing company Oregon Mutual Insurance Company Carrier Oregon Mutual Insurance…" at bounding box center [444, 205] width 204 height 114
copy span "Oregon Mutual Insurance"
drag, startPoint x: 603, startPoint y: 213, endPoint x: 501, endPoint y: 179, distance: 106.7
click at [602, 213] on div "Policy details Lines of coverage Policy number Market details Effective date Ex…" at bounding box center [560, 273] width 834 height 382
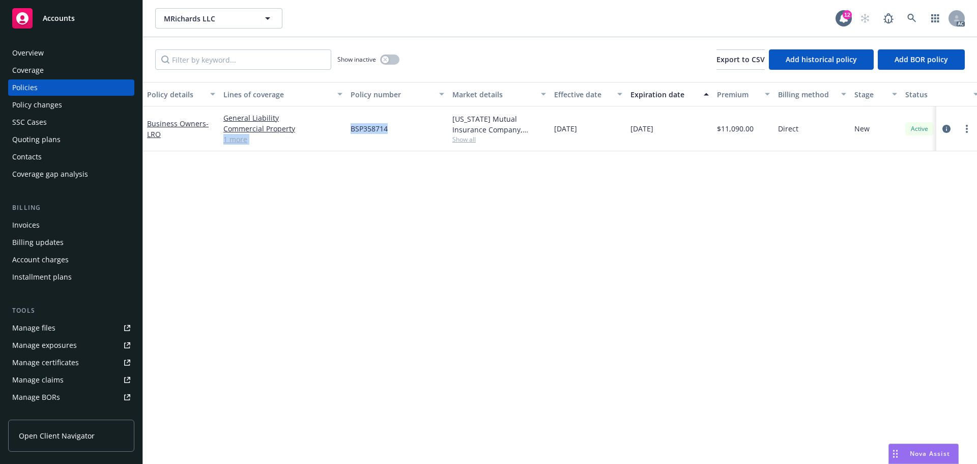
drag, startPoint x: 364, startPoint y: 126, endPoint x: 395, endPoint y: 128, distance: 31.1
click at [395, 128] on div "Business Owners - LRO General Liability Commercial Property Builders Risk / Cou…" at bounding box center [634, 128] width 982 height 45
click at [341, 147] on div "General Liability Commercial Property Builders Risk / Course of Construction 1 …" at bounding box center [282, 128] width 127 height 45
drag, startPoint x: 342, startPoint y: 131, endPoint x: 412, endPoint y: 135, distance: 69.8
click at [412, 135] on div "Business Owners - LRO General Liability Commercial Property Builders Risk / Cou…" at bounding box center [634, 128] width 982 height 45
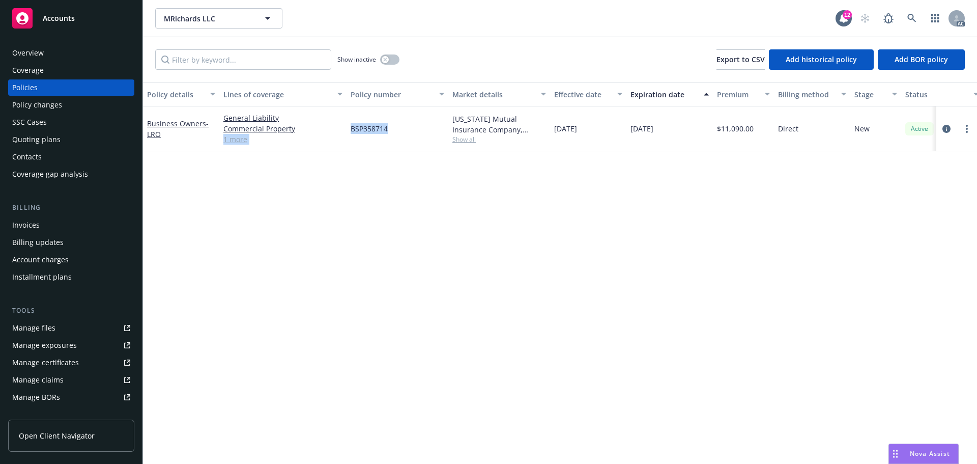
click at [339, 158] on div "Policy details Lines of coverage Policy number Market details Effective date Ex…" at bounding box center [560, 273] width 834 height 382
drag, startPoint x: 347, startPoint y: 132, endPoint x: 391, endPoint y: 134, distance: 43.8
click at [391, 134] on div "BSP358714" at bounding box center [398, 128] width 102 height 45
drag, startPoint x: 721, startPoint y: 137, endPoint x: 755, endPoint y: 138, distance: 34.1
click at [755, 138] on div "$11,090.00" at bounding box center [743, 128] width 61 height 45
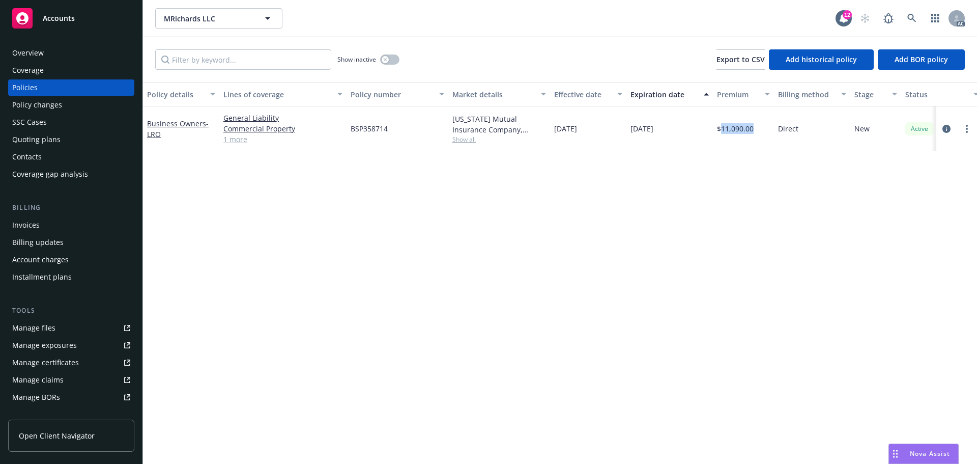
drag, startPoint x: 557, startPoint y: 139, endPoint x: 594, endPoint y: 142, distance: 37.3
click at [594, 142] on div "10/02/2024" at bounding box center [588, 128] width 76 height 45
drag, startPoint x: 549, startPoint y: 145, endPoint x: 599, endPoint y: 145, distance: 50.4
click at [599, 145] on div "Business Owners - LRO General Liability Commercial Property Builders Risk / Cou…" at bounding box center [634, 128] width 982 height 45
drag, startPoint x: 665, startPoint y: 156, endPoint x: 646, endPoint y: 147, distance: 21.2
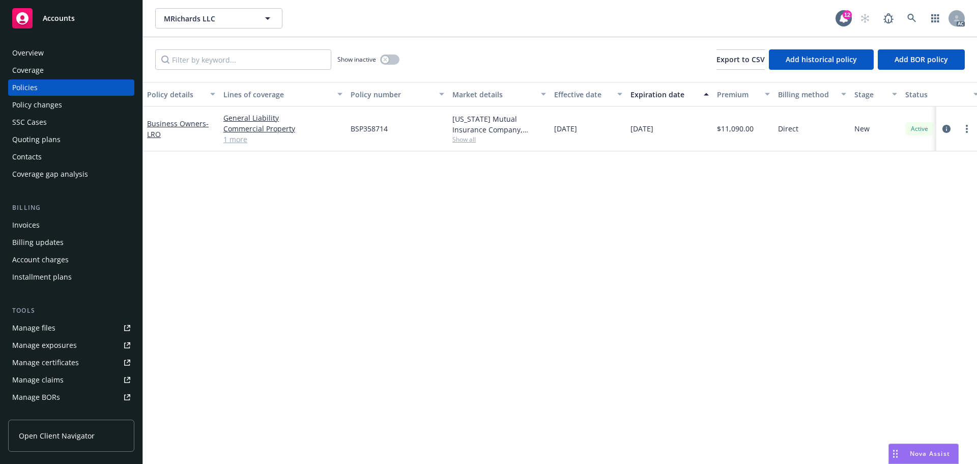
click at [665, 156] on div "Policy details Lines of coverage Policy number Market details Effective date Ex…" at bounding box center [560, 273] width 834 height 382
drag, startPoint x: 631, startPoint y: 136, endPoint x: 677, endPoint y: 133, distance: 46.4
click at [677, 133] on div "10/02/2025" at bounding box center [669, 128] width 87 height 45
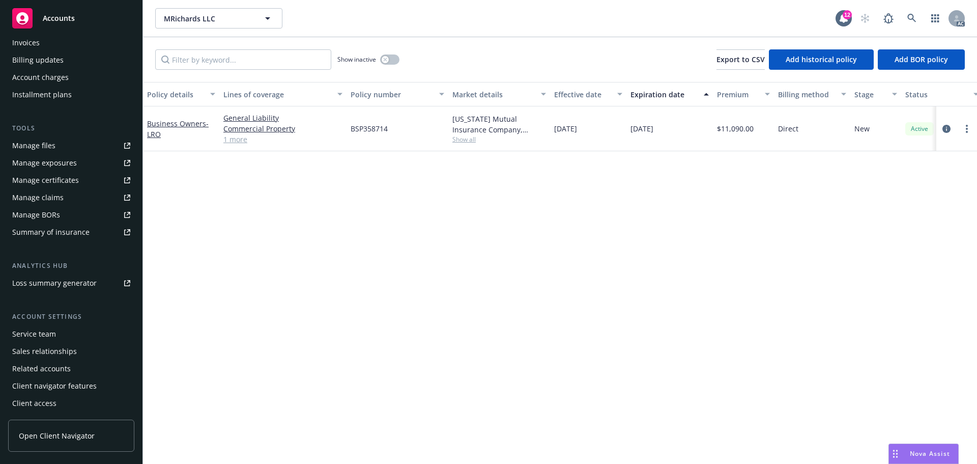
click at [42, 331] on div "Service team" at bounding box center [34, 334] width 44 height 16
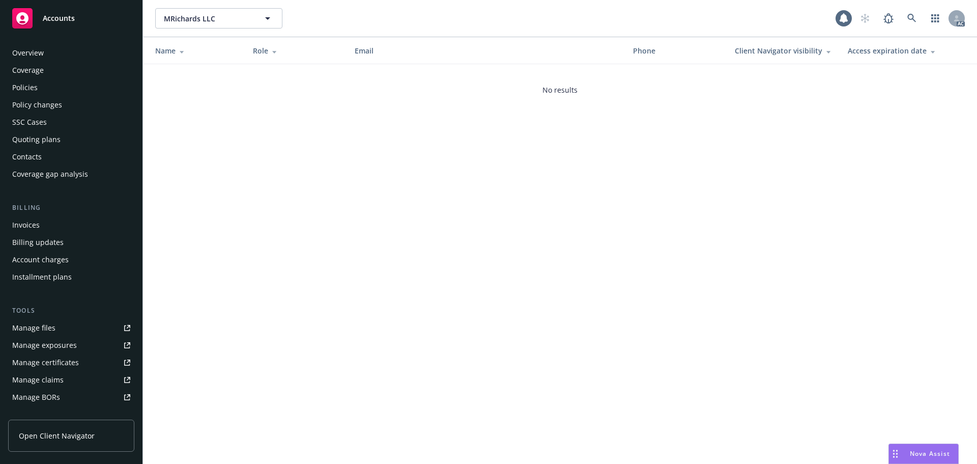
scroll to position [182, 0]
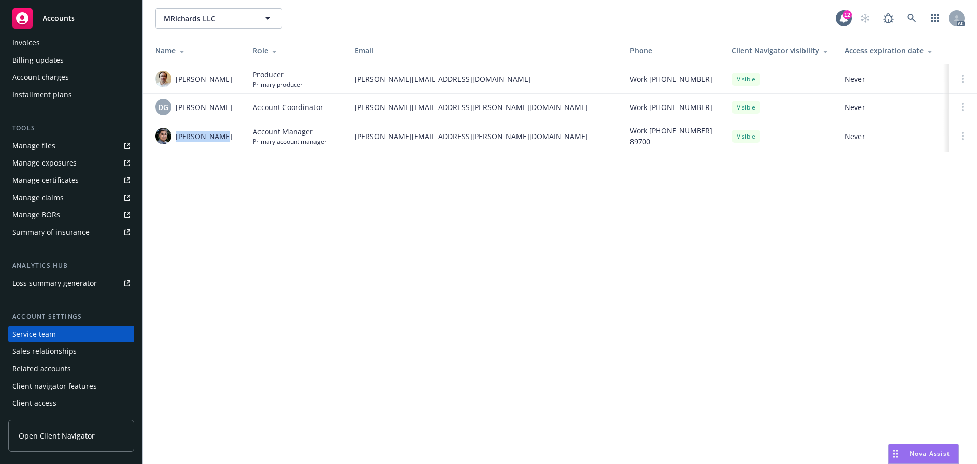
drag, startPoint x: 224, startPoint y: 134, endPoint x: 175, endPoint y: 140, distance: 49.8
click at [175, 140] on div "Marlowe Milo" at bounding box center [195, 136] width 81 height 16
drag, startPoint x: 344, startPoint y: 138, endPoint x: 485, endPoint y: 148, distance: 141.8
click at [485, 148] on tr "Marlowe Milo Account Manager Primary account manager marlowe.milo@newfront.com …" at bounding box center [560, 136] width 834 height 32
drag, startPoint x: 239, startPoint y: 88, endPoint x: 176, endPoint y: 82, distance: 63.4
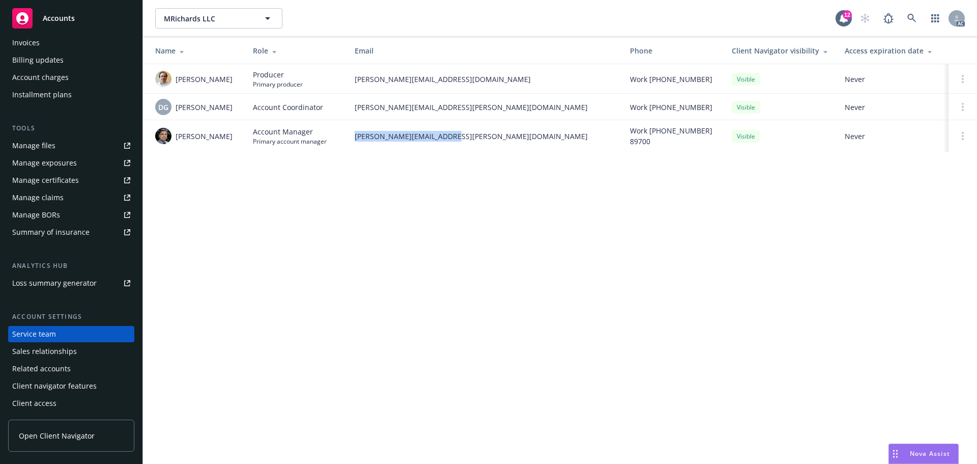
click at [176, 82] on td "Angelo Dionisiou" at bounding box center [194, 79] width 102 height 30
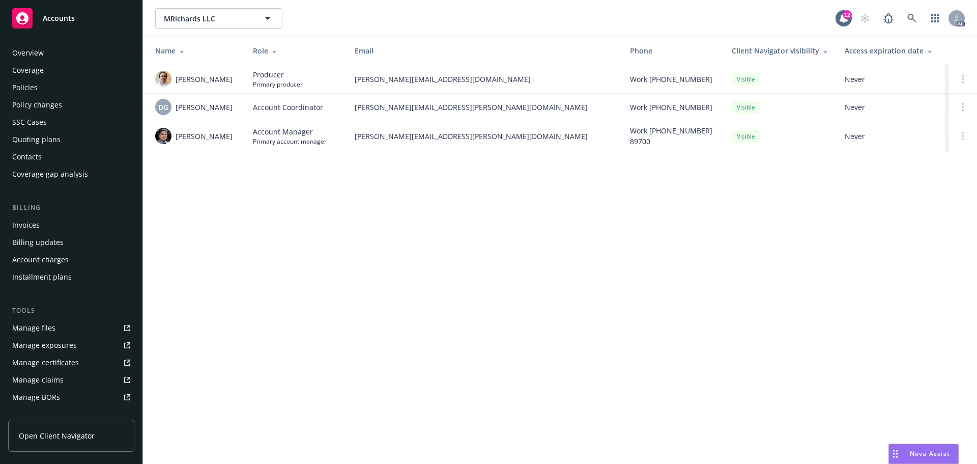
click at [51, 79] on div "Overview Coverage Policies Policy changes SSC Cases Quoting plans Contacts Cove…" at bounding box center [71, 113] width 126 height 137
click at [53, 85] on div "Policies" at bounding box center [71, 87] width 118 height 16
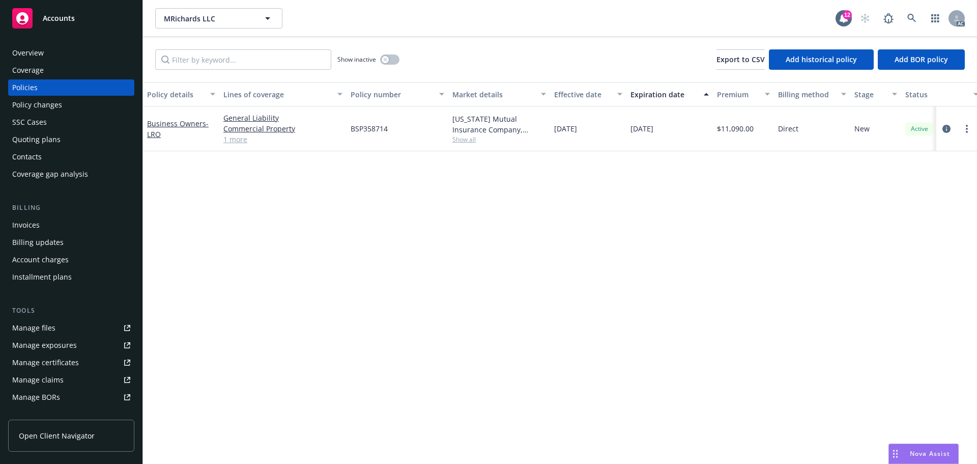
click at [37, 59] on div "Overview" at bounding box center [28, 53] width 32 height 16
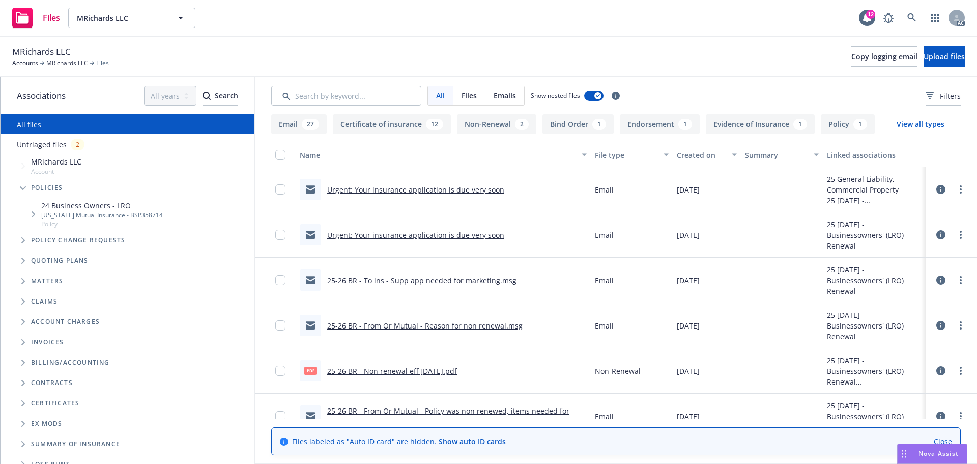
click at [109, 205] on link "24 Business Owners - LRO" at bounding box center [102, 205] width 122 height 11
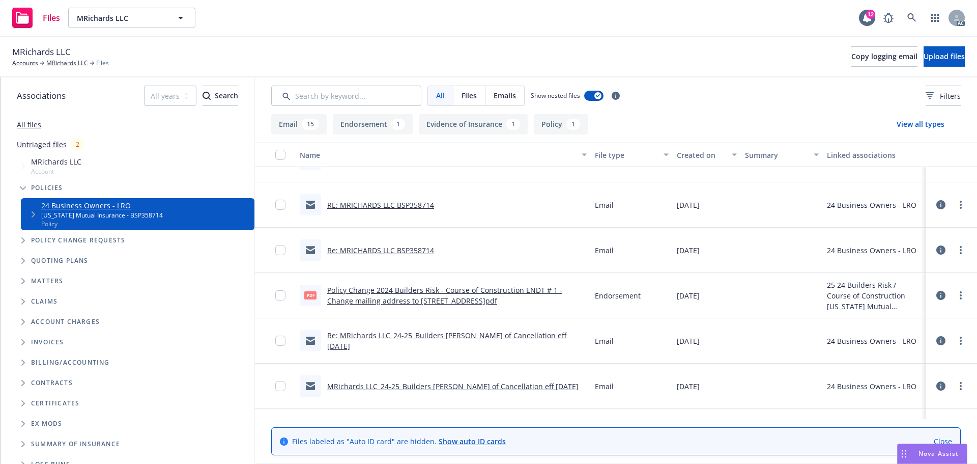
scroll to position [305, 0]
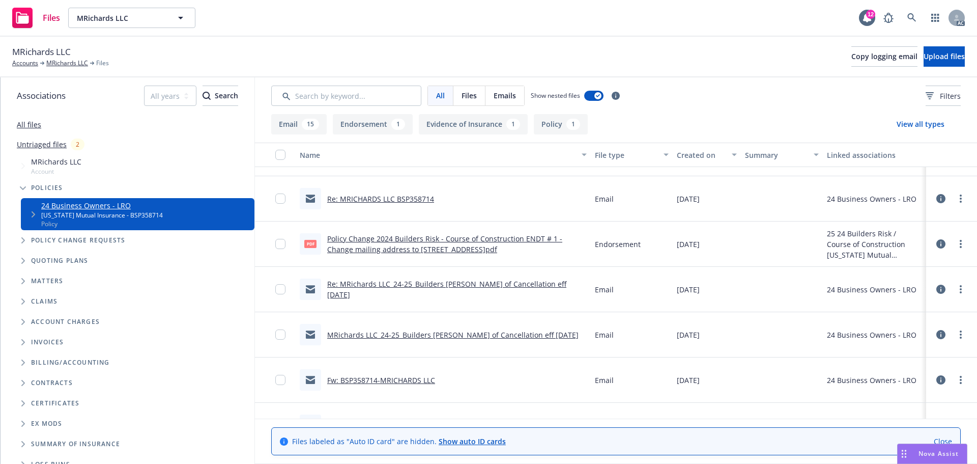
drag, startPoint x: 384, startPoint y: 124, endPoint x: 390, endPoint y: 129, distance: 8.3
click at [384, 124] on button "Endorsement 1" at bounding box center [373, 124] width 80 height 20
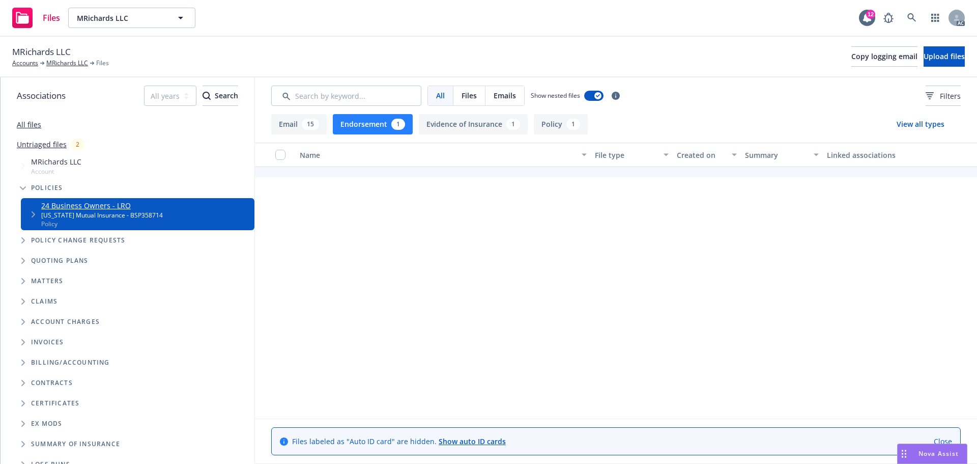
scroll to position [0, 0]
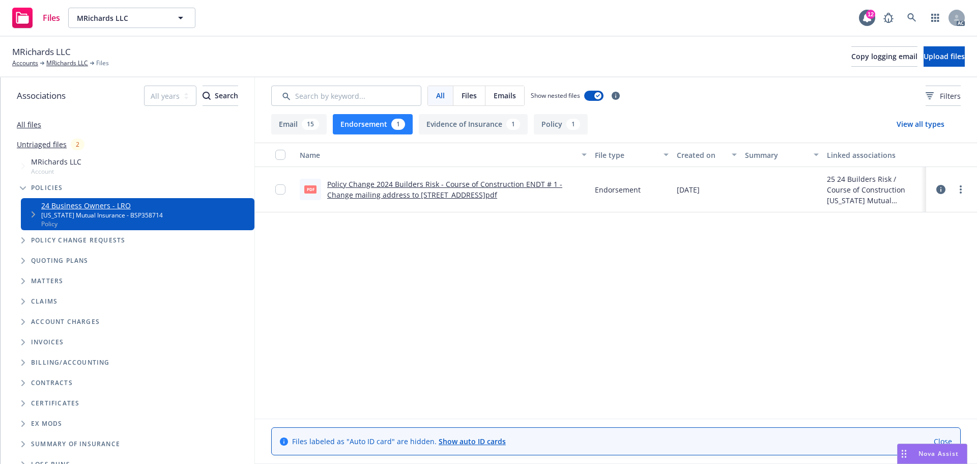
click at [400, 196] on link "Policy Change 2024 Builders Risk - Course of Construction ENDT # 1 - Change mai…" at bounding box center [444, 189] width 235 height 20
click at [939, 188] on icon at bounding box center [940, 189] width 9 height 9
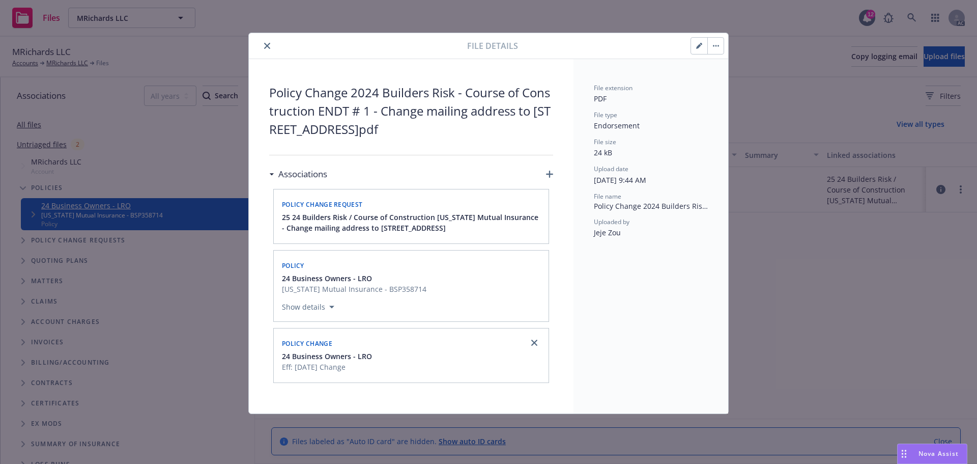
click at [269, 45] on icon "close" at bounding box center [267, 46] width 6 height 6
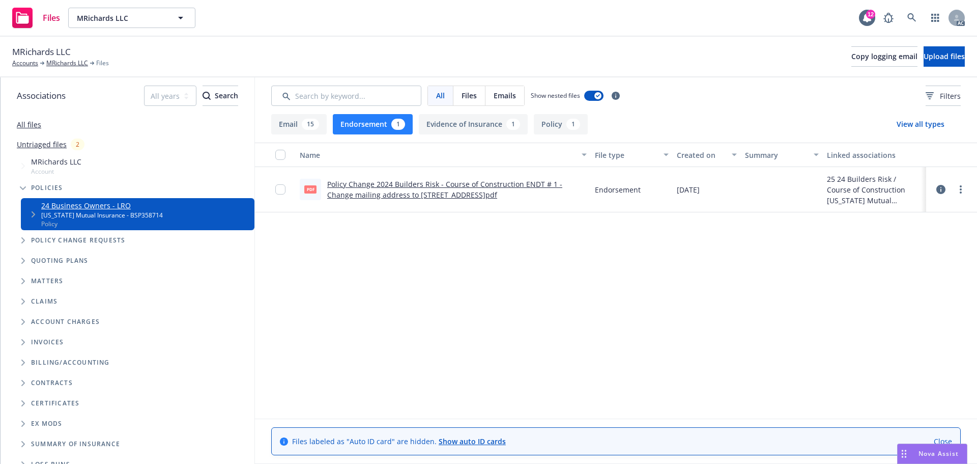
click at [374, 120] on button "Endorsement 1" at bounding box center [373, 124] width 80 height 20
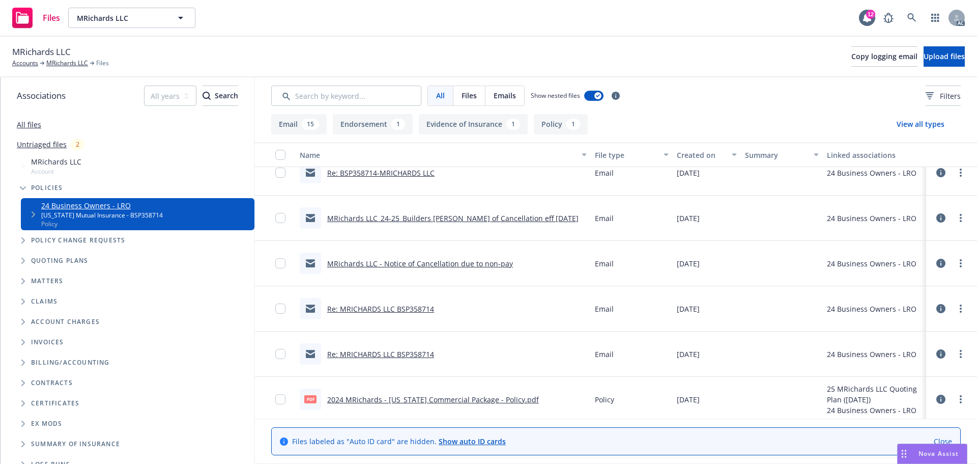
scroll to position [558, 0]
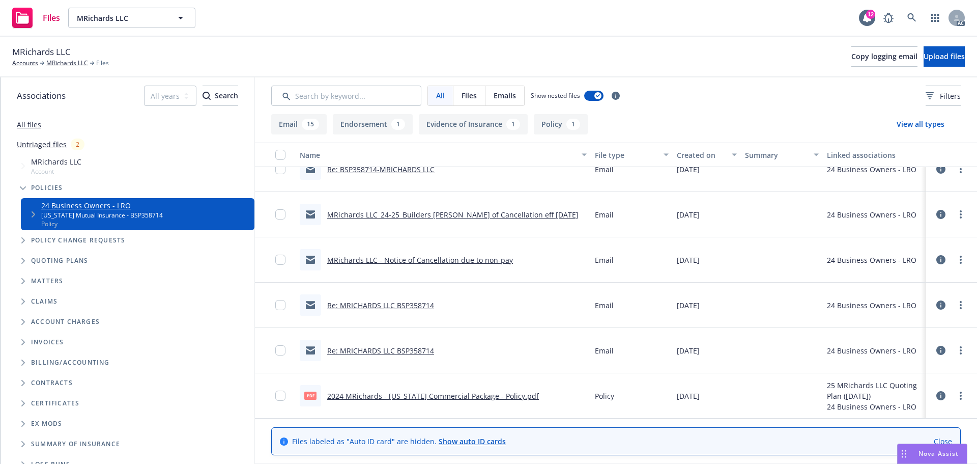
click at [38, 125] on link "All files" at bounding box center [29, 125] width 24 height 10
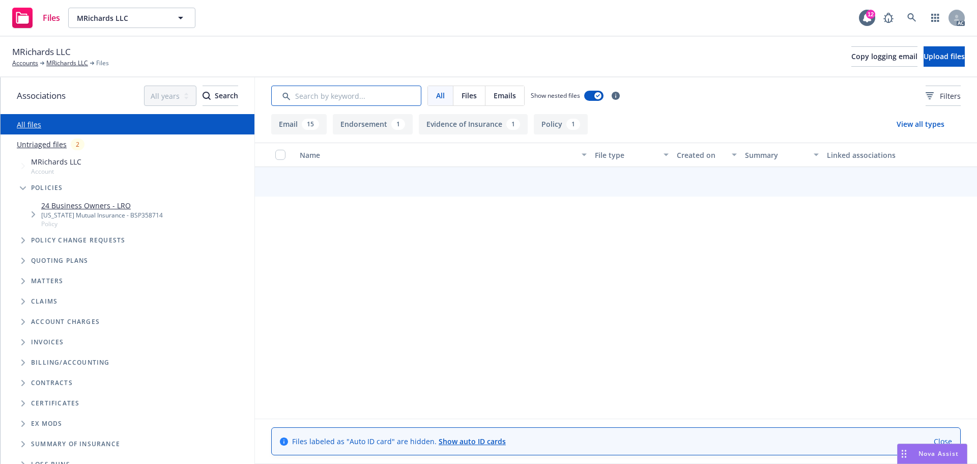
click at [346, 95] on input "Search by keyword..." at bounding box center [346, 95] width 150 height 20
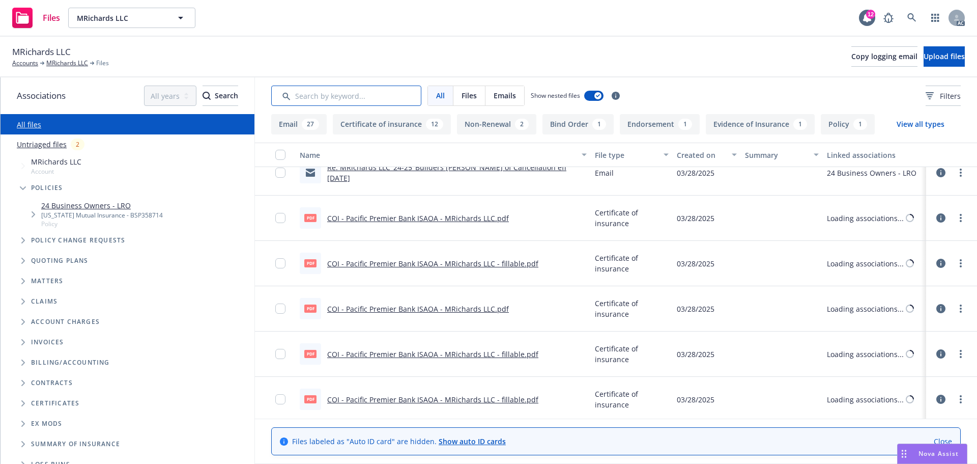
scroll to position [558, 0]
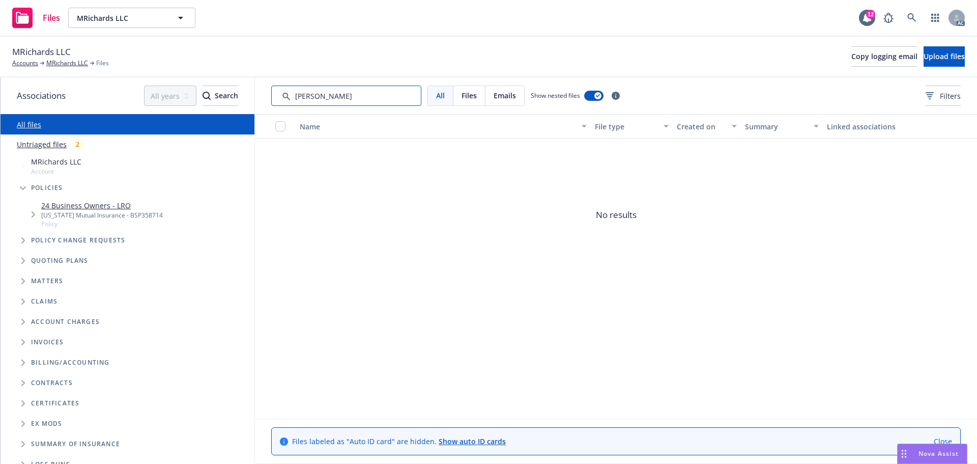
drag, startPoint x: 363, startPoint y: 89, endPoint x: 286, endPoint y: 100, distance: 77.7
click at [286, 100] on input "Search by keyword..." at bounding box center [346, 95] width 150 height 20
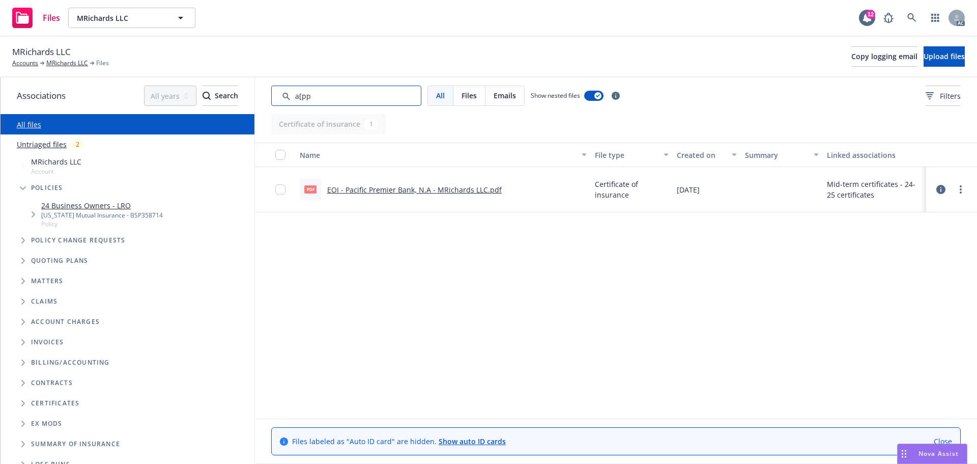
drag, startPoint x: 321, startPoint y: 94, endPoint x: 300, endPoint y: 100, distance: 22.2
click at [300, 100] on input "Search by keyword..." at bounding box center [346, 95] width 150 height 20
type input "app"
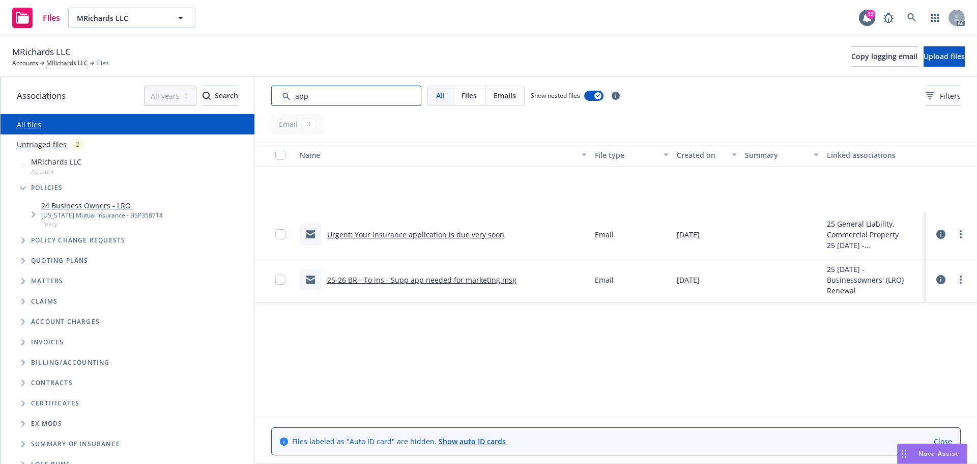
drag, startPoint x: 354, startPoint y: 98, endPoint x: 281, endPoint y: 104, distance: 73.0
click at [281, 104] on input "Search by keyword..." at bounding box center [346, 95] width 150 height 20
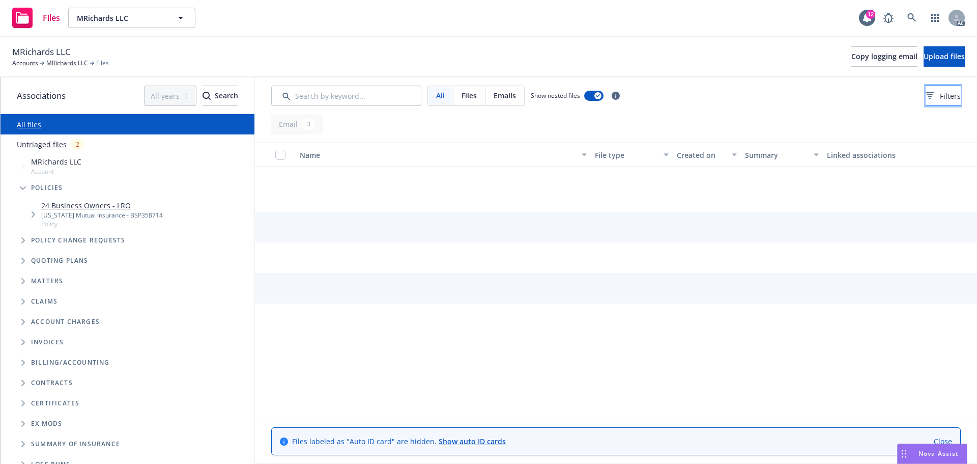
click at [926, 97] on button "Filters" at bounding box center [943, 95] width 35 height 20
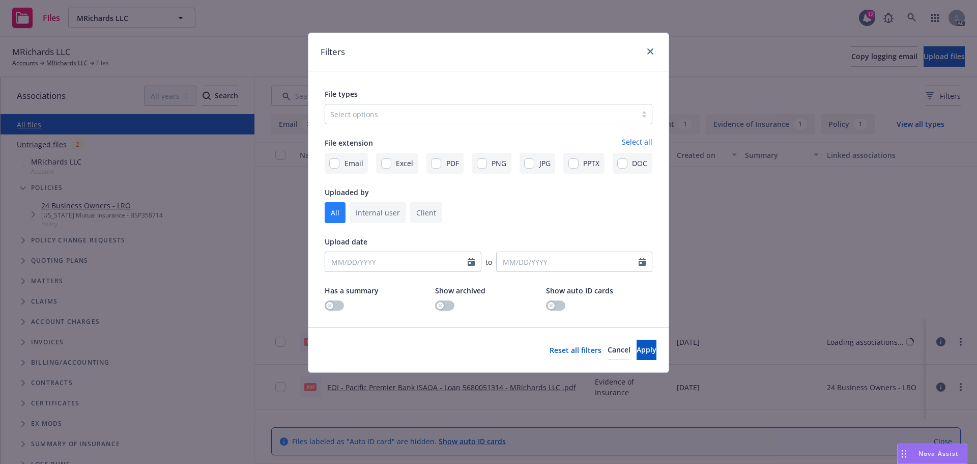
click at [459, 111] on div at bounding box center [480, 114] width 301 height 12
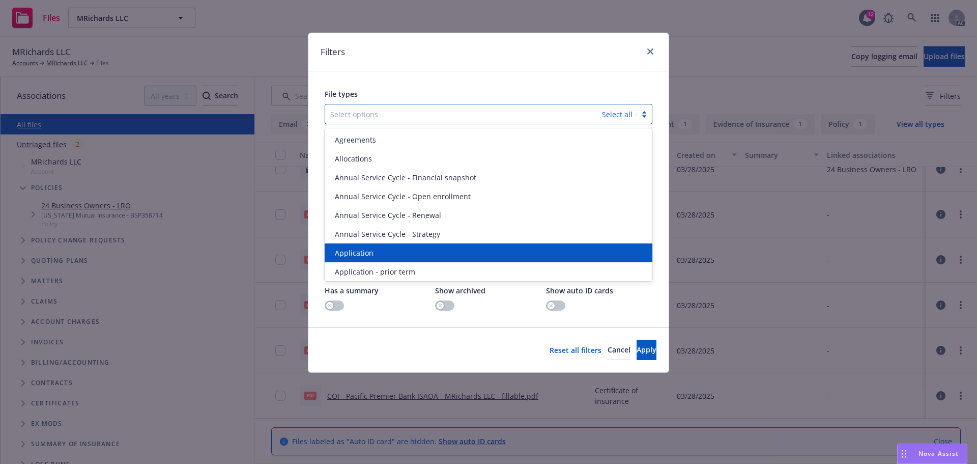
click at [376, 254] on div "Application" at bounding box center [489, 252] width 316 height 11
click at [376, 254] on span "Application - prior term" at bounding box center [375, 252] width 80 height 11
click at [376, 254] on span "Application - signed" at bounding box center [369, 252] width 68 height 11
click at [376, 254] on span "Application - unsigned" at bounding box center [373, 252] width 77 height 11
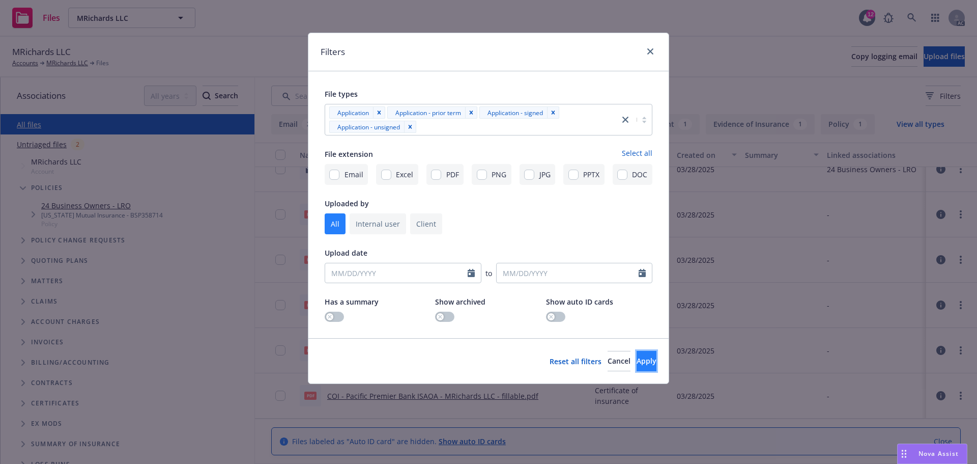
click at [637, 352] on button "Apply" at bounding box center [647, 361] width 20 height 20
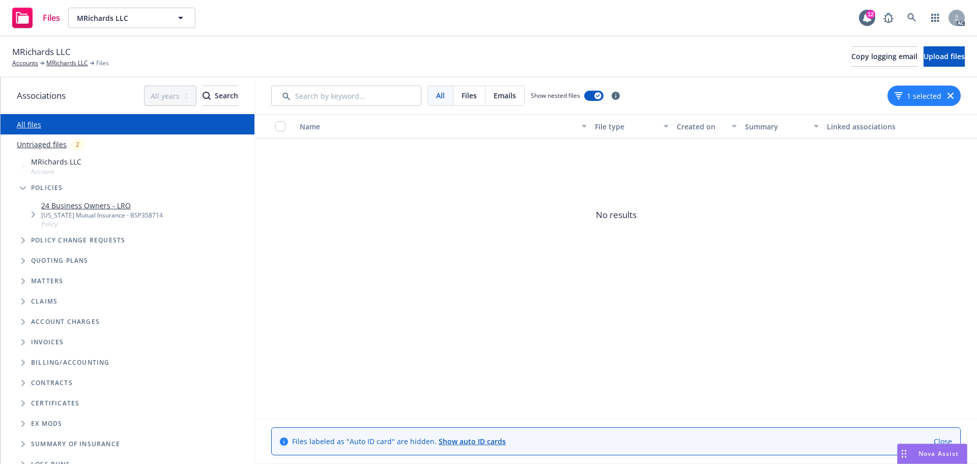
click at [943, 96] on div "1 selected" at bounding box center [924, 95] width 73 height 20
click at [948, 95] on icon "button" at bounding box center [951, 96] width 6 height 6
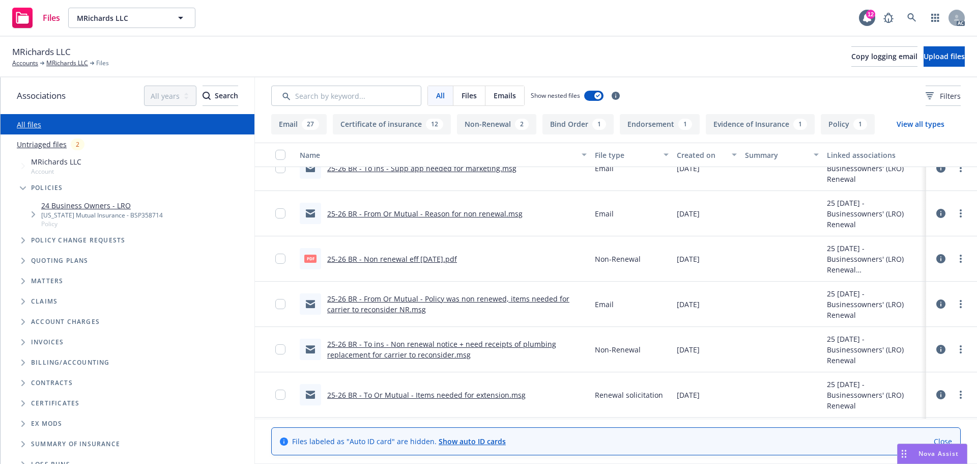
scroll to position [156, 0]
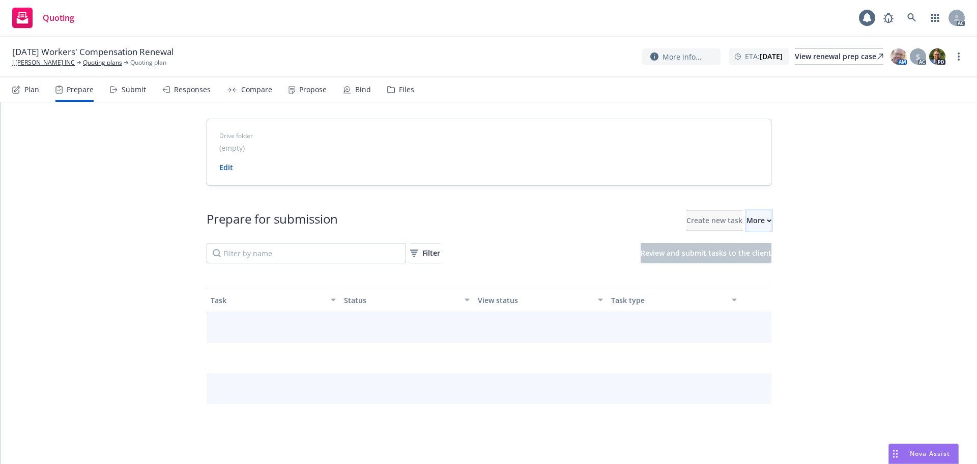
click at [764, 226] on button "More" at bounding box center [759, 220] width 25 height 20
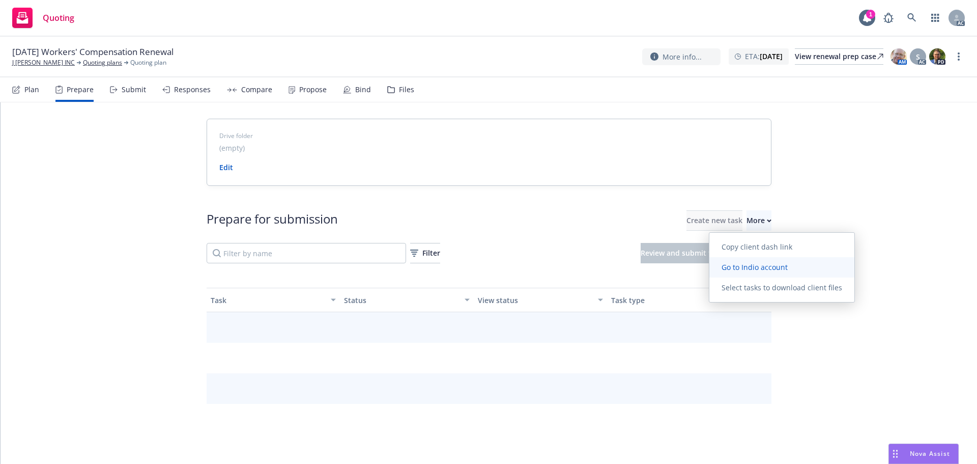
click at [755, 271] on span "Go to Indio account" at bounding box center [754, 267] width 91 height 10
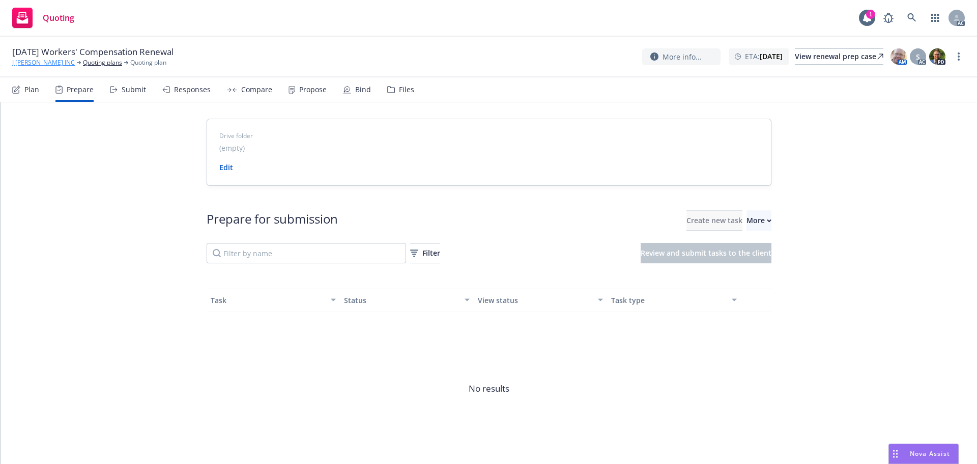
click at [27, 60] on link "J [PERSON_NAME] INC" at bounding box center [43, 62] width 63 height 9
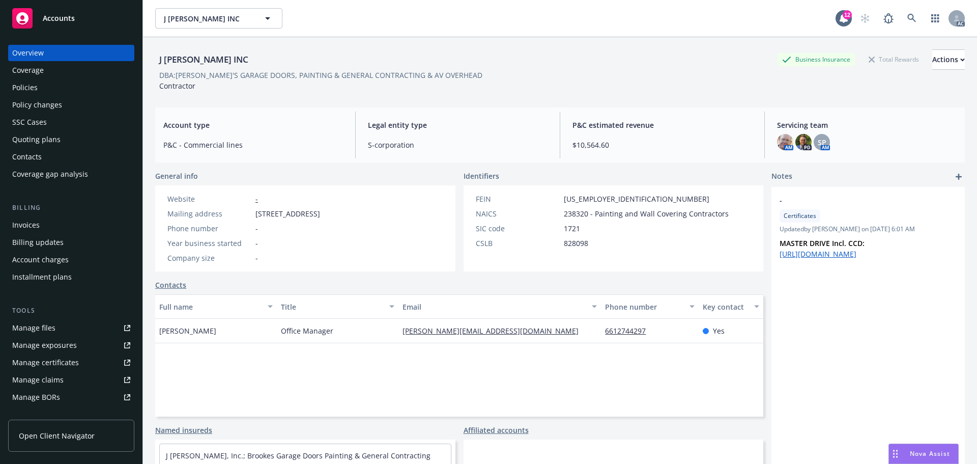
click at [52, 88] on div "Policies" at bounding box center [71, 87] width 118 height 16
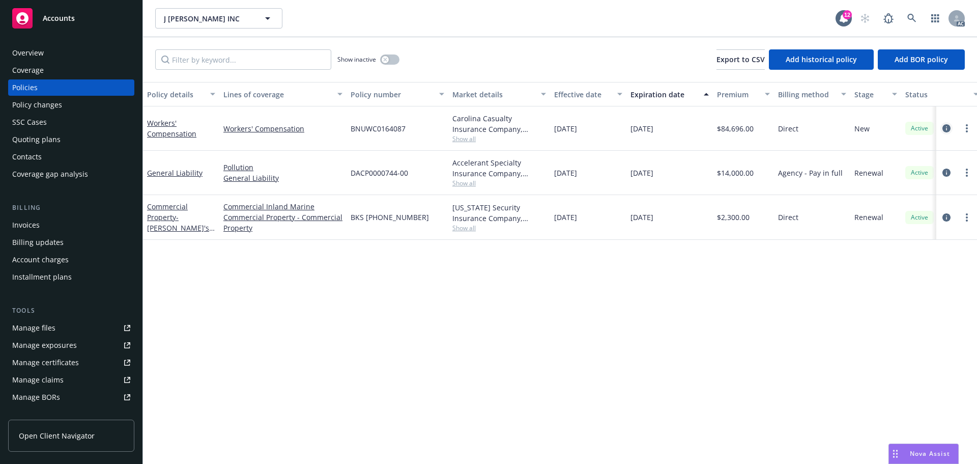
click at [947, 128] on icon "circleInformation" at bounding box center [946, 128] width 8 height 8
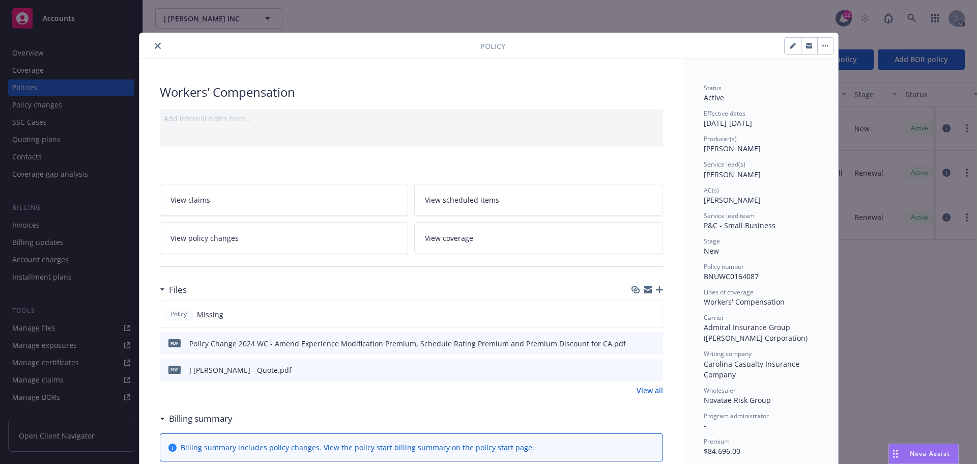
click at [152, 40] on button "close" at bounding box center [158, 46] width 12 height 12
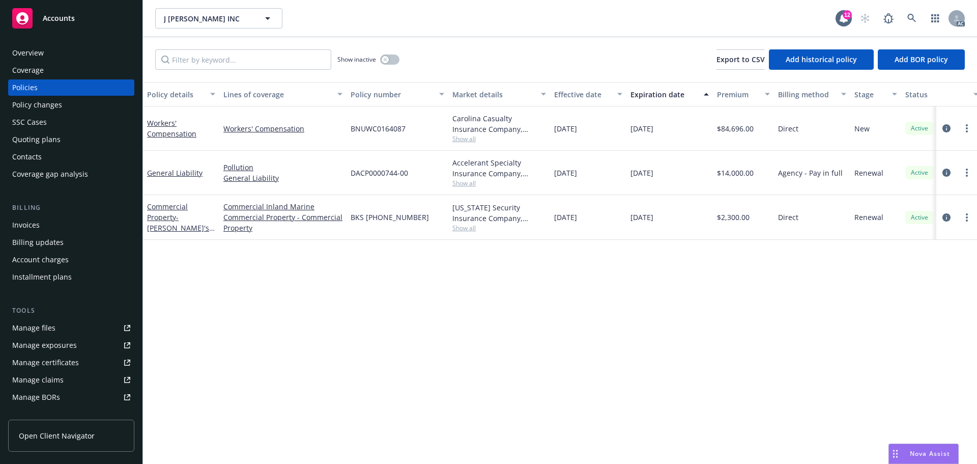
click at [50, 330] on div "Manage files" at bounding box center [33, 328] width 43 height 16
click at [387, 55] on button "button" at bounding box center [389, 59] width 19 height 10
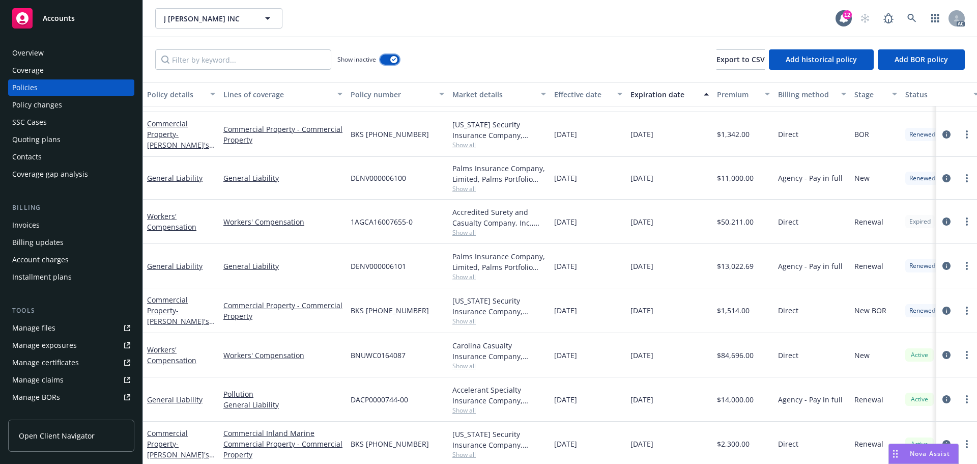
scroll to position [294, 0]
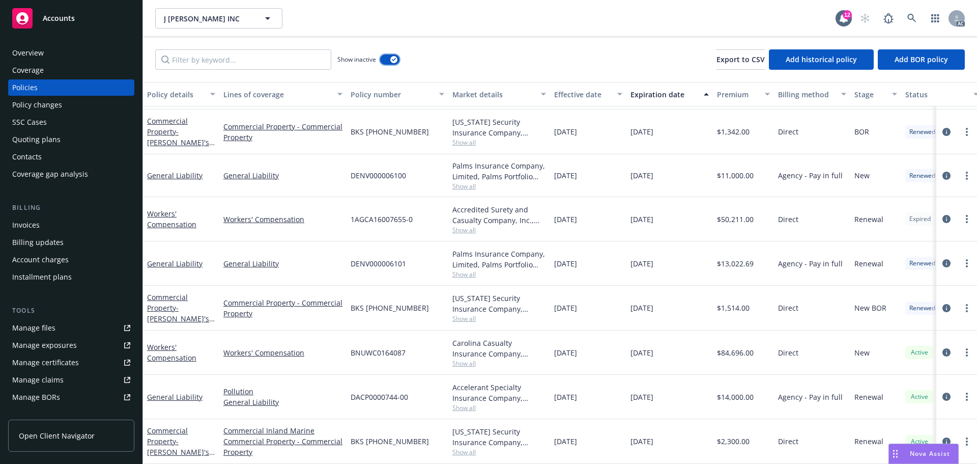
click at [395, 63] on div "button" at bounding box center [393, 59] width 7 height 7
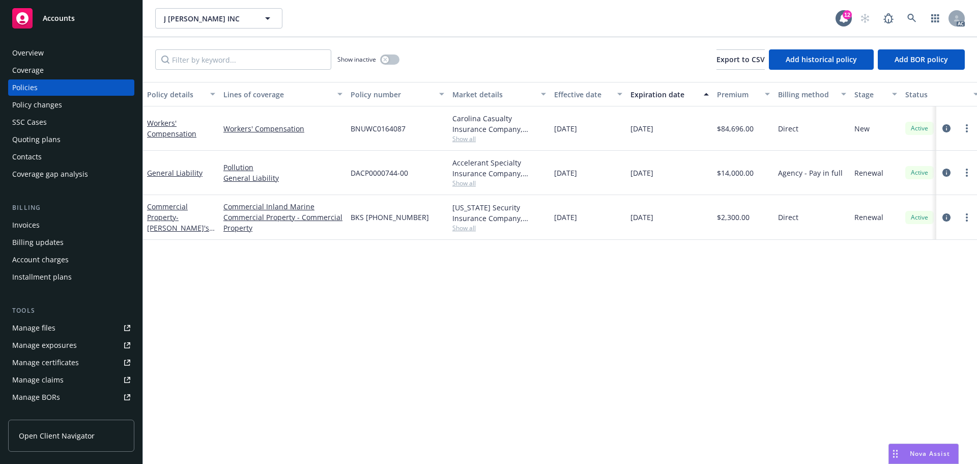
drag, startPoint x: 699, startPoint y: 120, endPoint x: 951, endPoint y: 157, distance: 255.1
click at [629, 131] on div "[DATE]" at bounding box center [669, 128] width 87 height 44
copy span "[DATE]"
drag, startPoint x: 321, startPoint y: 124, endPoint x: 724, endPoint y: 168, distance: 406.0
click at [224, 136] on div "Workers' Compensation" at bounding box center [282, 128] width 127 height 44
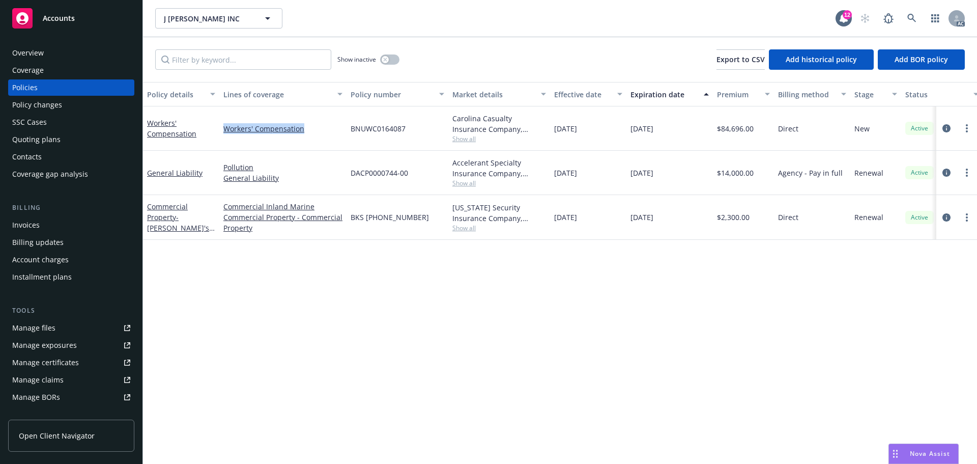
copy link "Workers' Compensation"
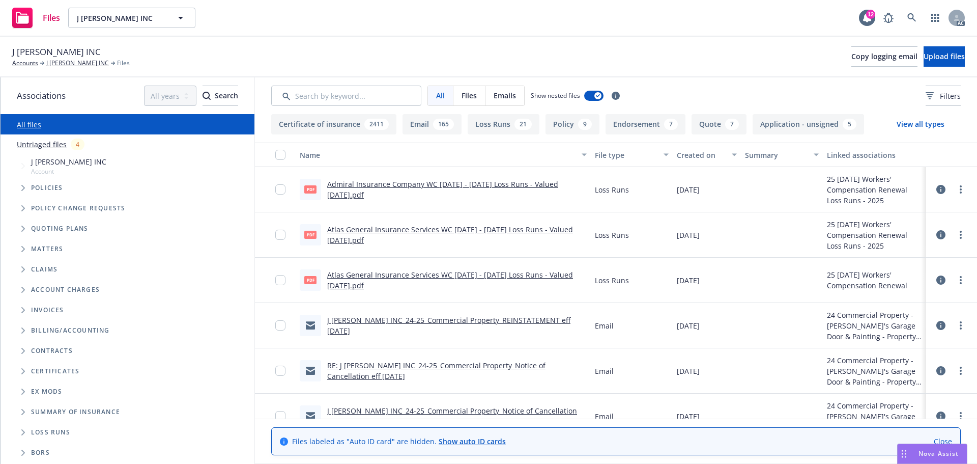
click at [26, 186] on span "Tree Example" at bounding box center [23, 188] width 16 height 16
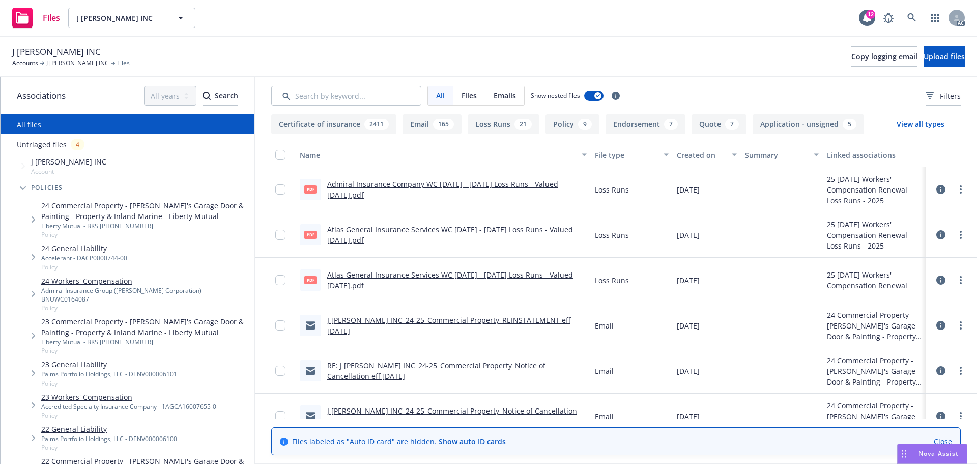
click at [122, 279] on link "24 Workers' Compensation" at bounding box center [145, 280] width 209 height 11
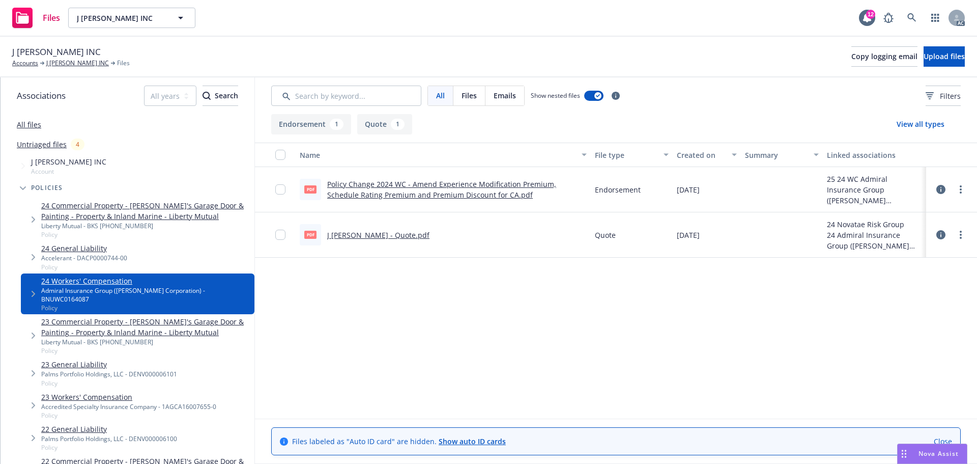
click at [368, 235] on link "J [PERSON_NAME] - Quote.pdf" at bounding box center [378, 235] width 102 height 10
click at [381, 183] on link "Policy Change 2024 WC - Amend Experience Modification Premium, Schedule Rating …" at bounding box center [441, 189] width 229 height 20
click at [23, 124] on link "All files" at bounding box center [29, 125] width 24 height 10
click at [361, 99] on input "Search by keyword..." at bounding box center [346, 95] width 150 height 20
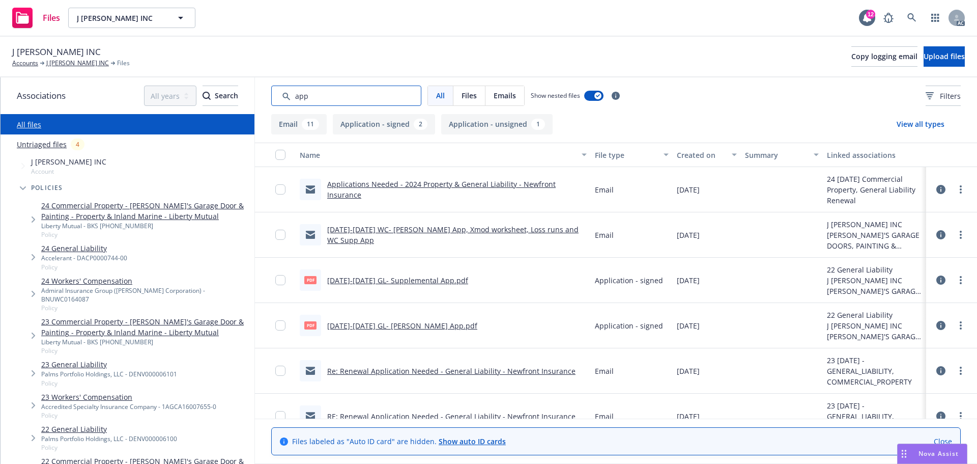
type input "app"
click at [710, 150] on div "Created on" at bounding box center [701, 155] width 49 height 11
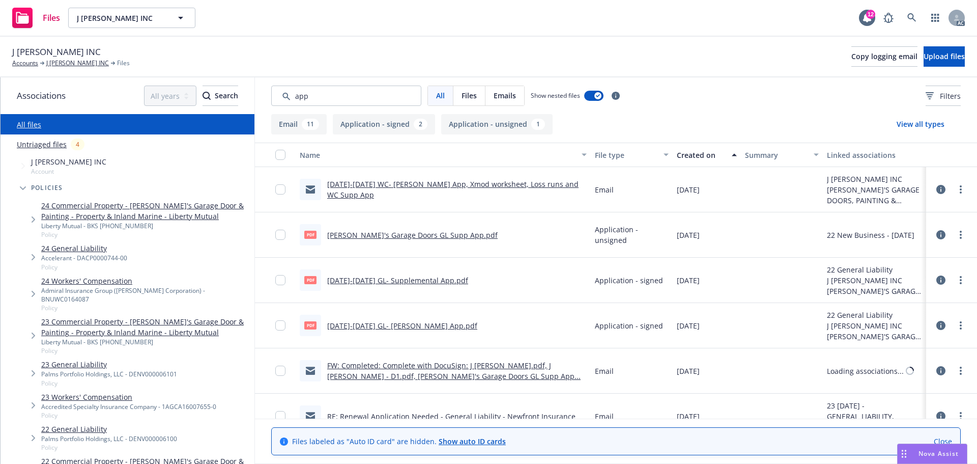
click at [710, 150] on div "Created on" at bounding box center [701, 155] width 49 height 11
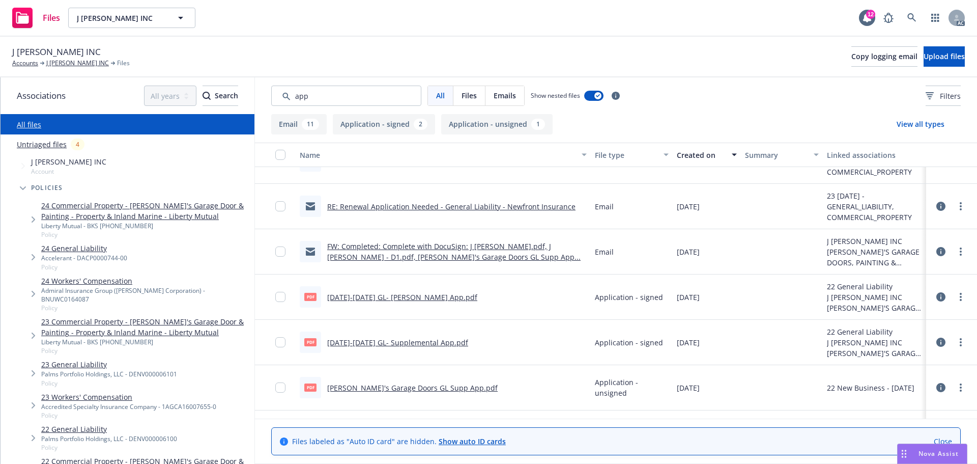
scroll to position [379, 0]
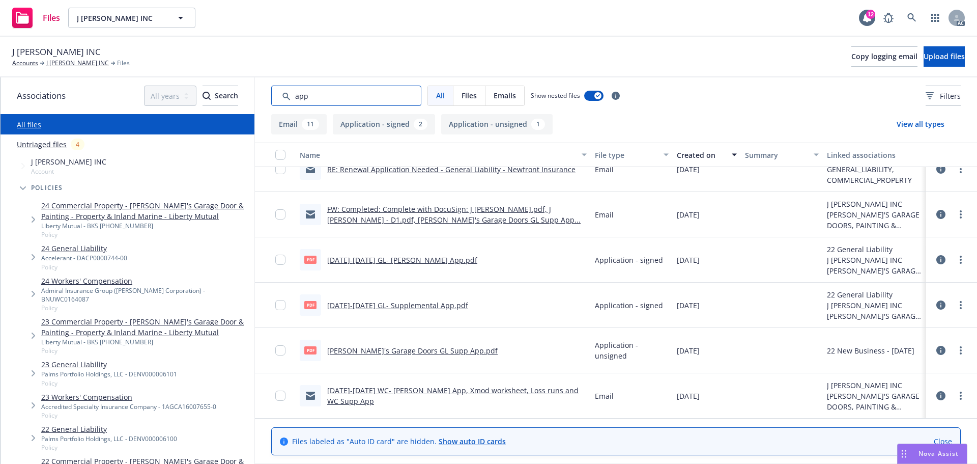
drag, startPoint x: 355, startPoint y: 93, endPoint x: 269, endPoint y: 93, distance: 86.0
click at [269, 93] on div "All Files Emails Show nested files Filters" at bounding box center [616, 95] width 722 height 37
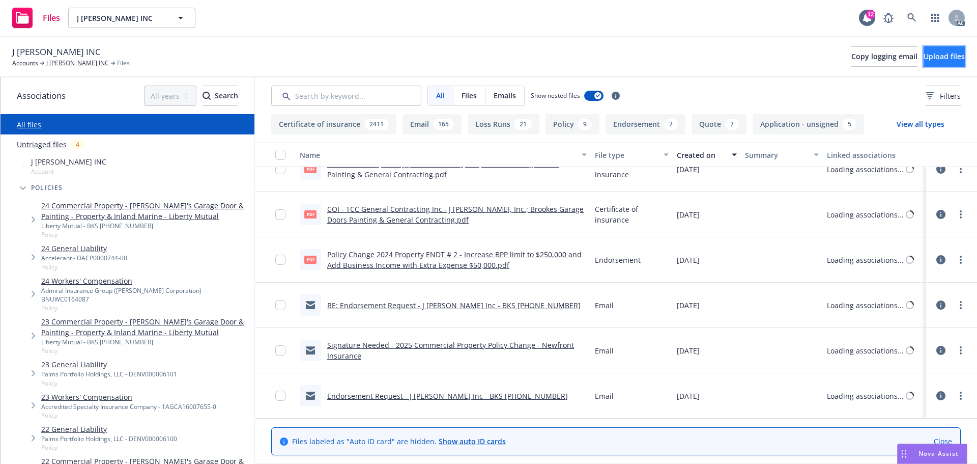
click at [924, 58] on span "Upload files" at bounding box center [944, 56] width 41 height 10
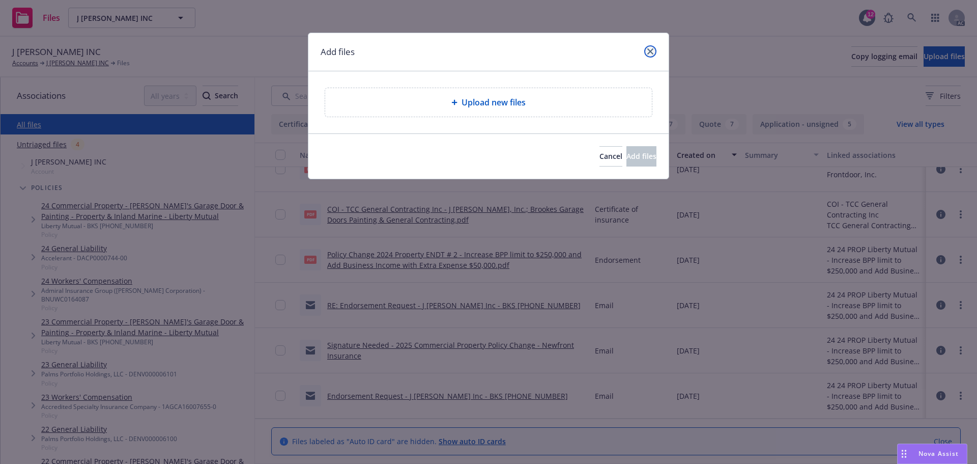
click at [651, 52] on icon "close" at bounding box center [650, 51] width 6 height 6
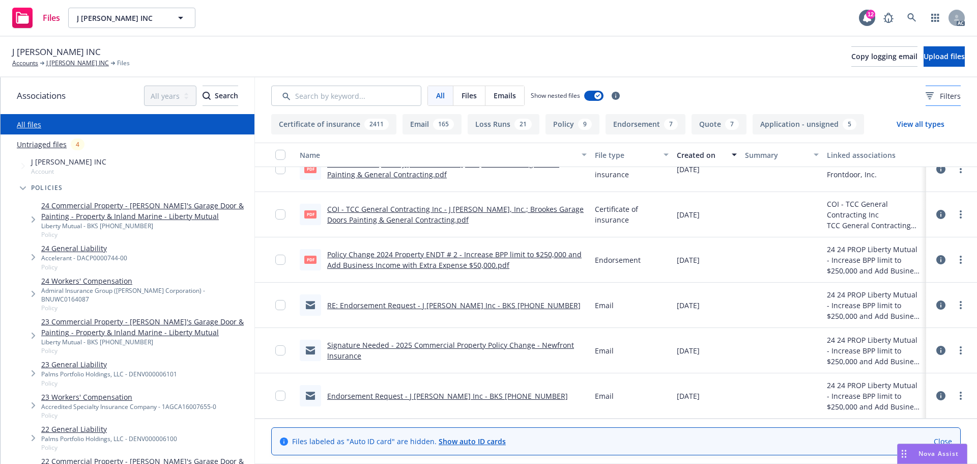
click at [926, 92] on icon at bounding box center [930, 92] width 8 height 1
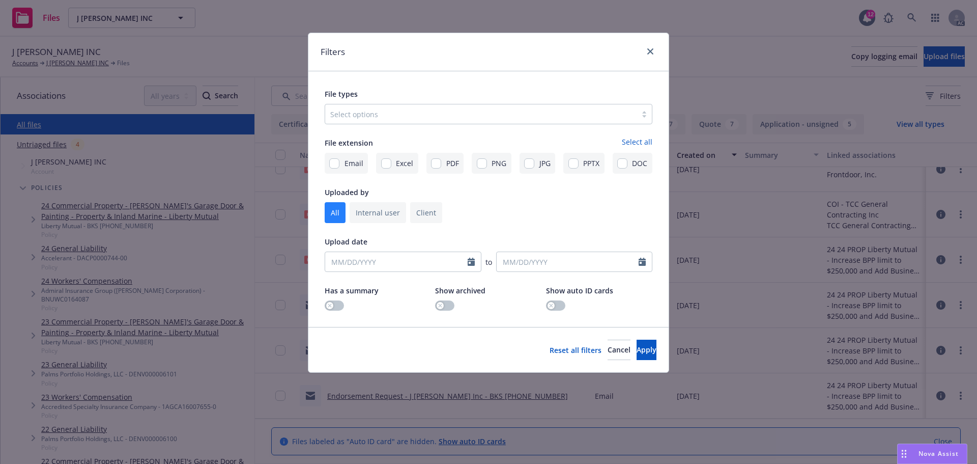
click at [408, 112] on div at bounding box center [480, 114] width 301 height 12
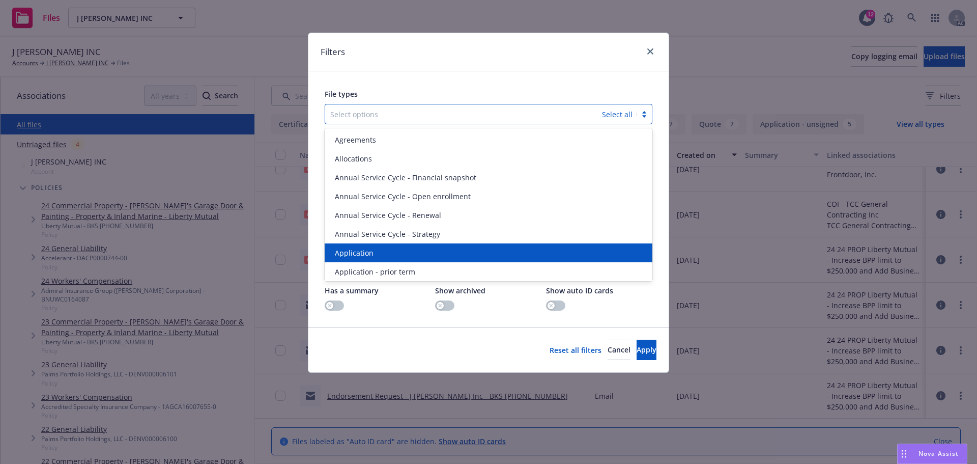
click at [354, 254] on span "Application" at bounding box center [354, 252] width 39 height 11
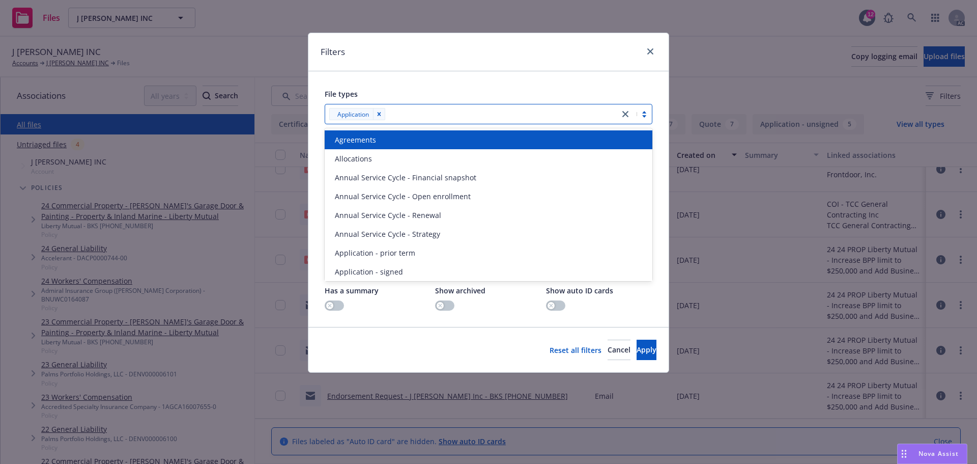
click at [354, 254] on span "Application - prior term" at bounding box center [375, 252] width 80 height 11
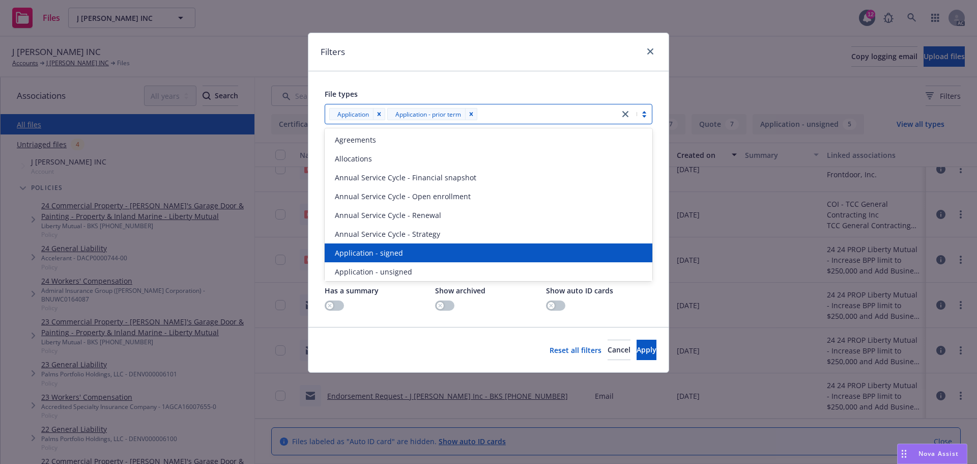
click at [354, 254] on span "Application - signed" at bounding box center [369, 252] width 68 height 11
click at [354, 254] on span "Application - unsigned" at bounding box center [373, 252] width 77 height 11
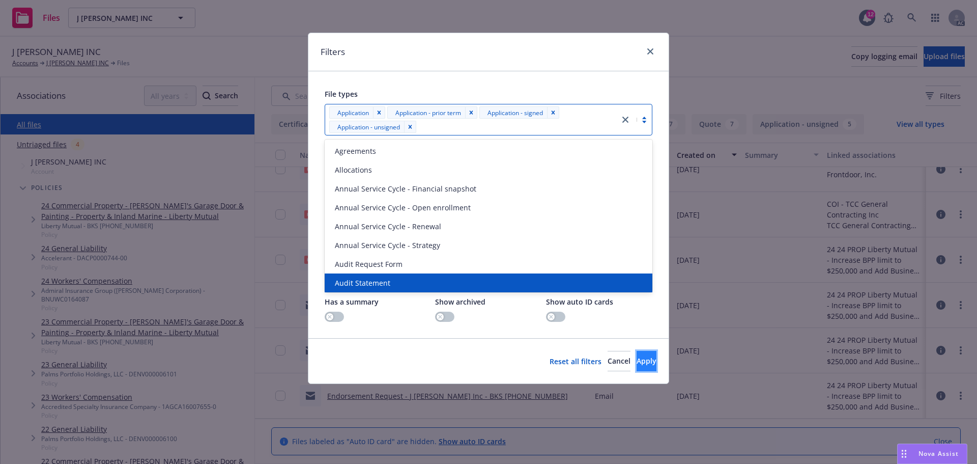
click at [652, 365] on button "Apply" at bounding box center [647, 361] width 20 height 20
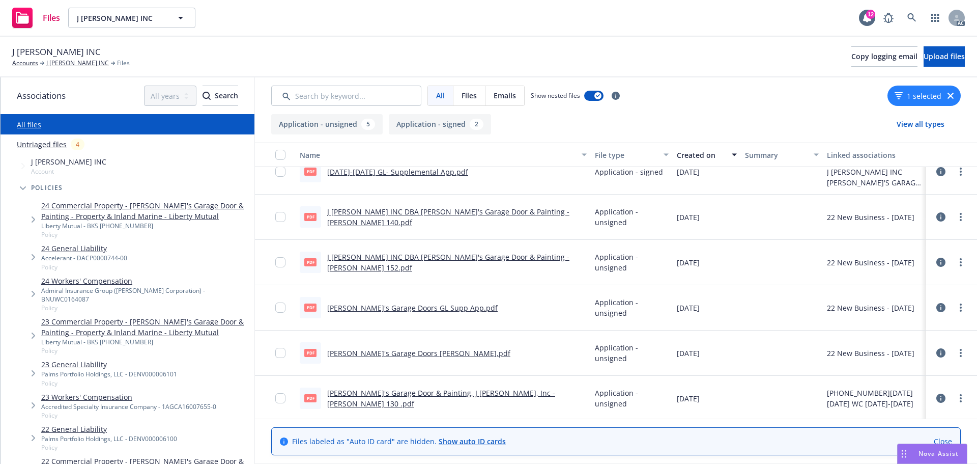
scroll to position [66, 0]
